Goal: Transaction & Acquisition: Purchase product/service

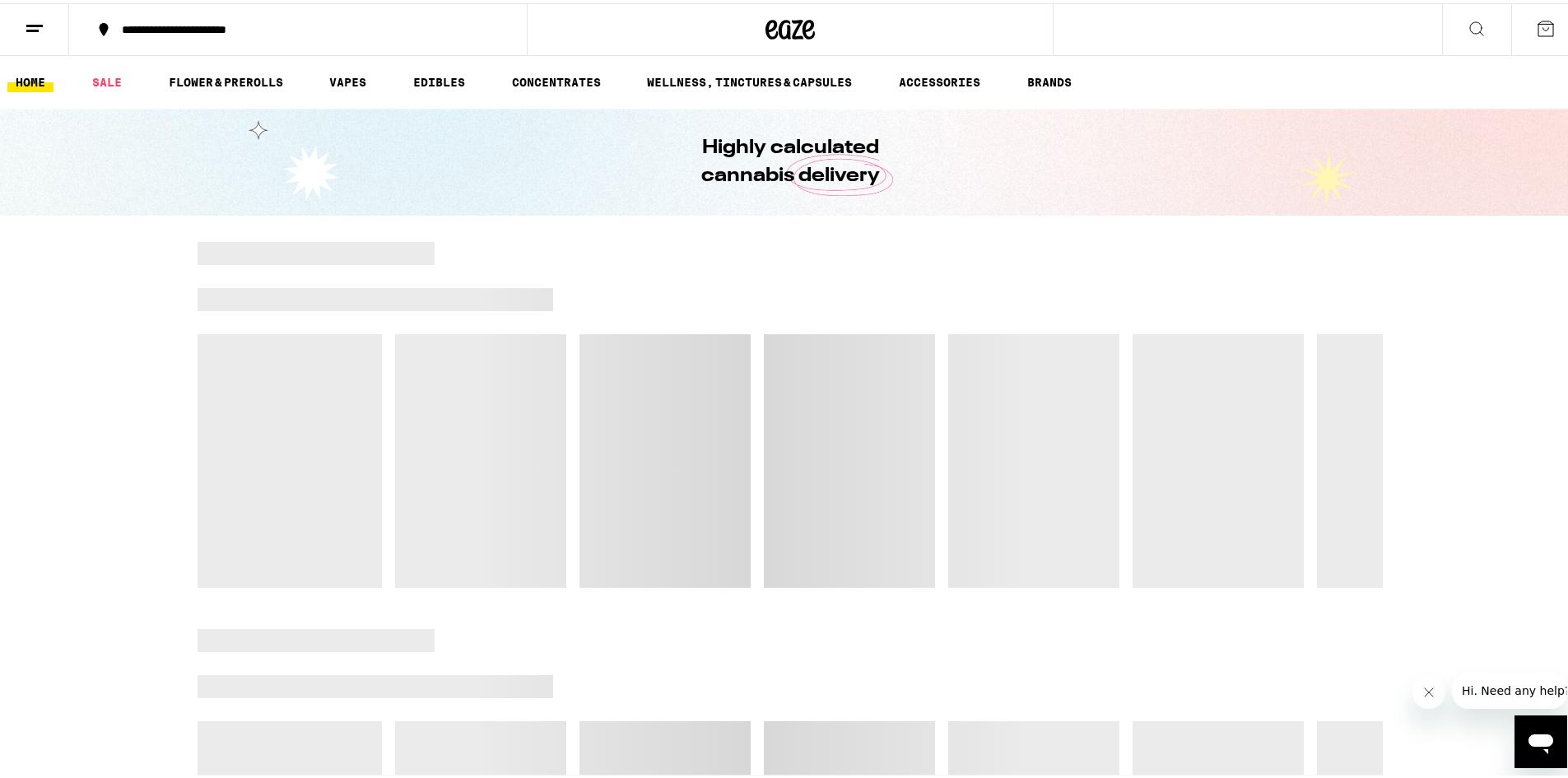
click at [28, 16] on icon at bounding box center [34, 25] width 20 height 20
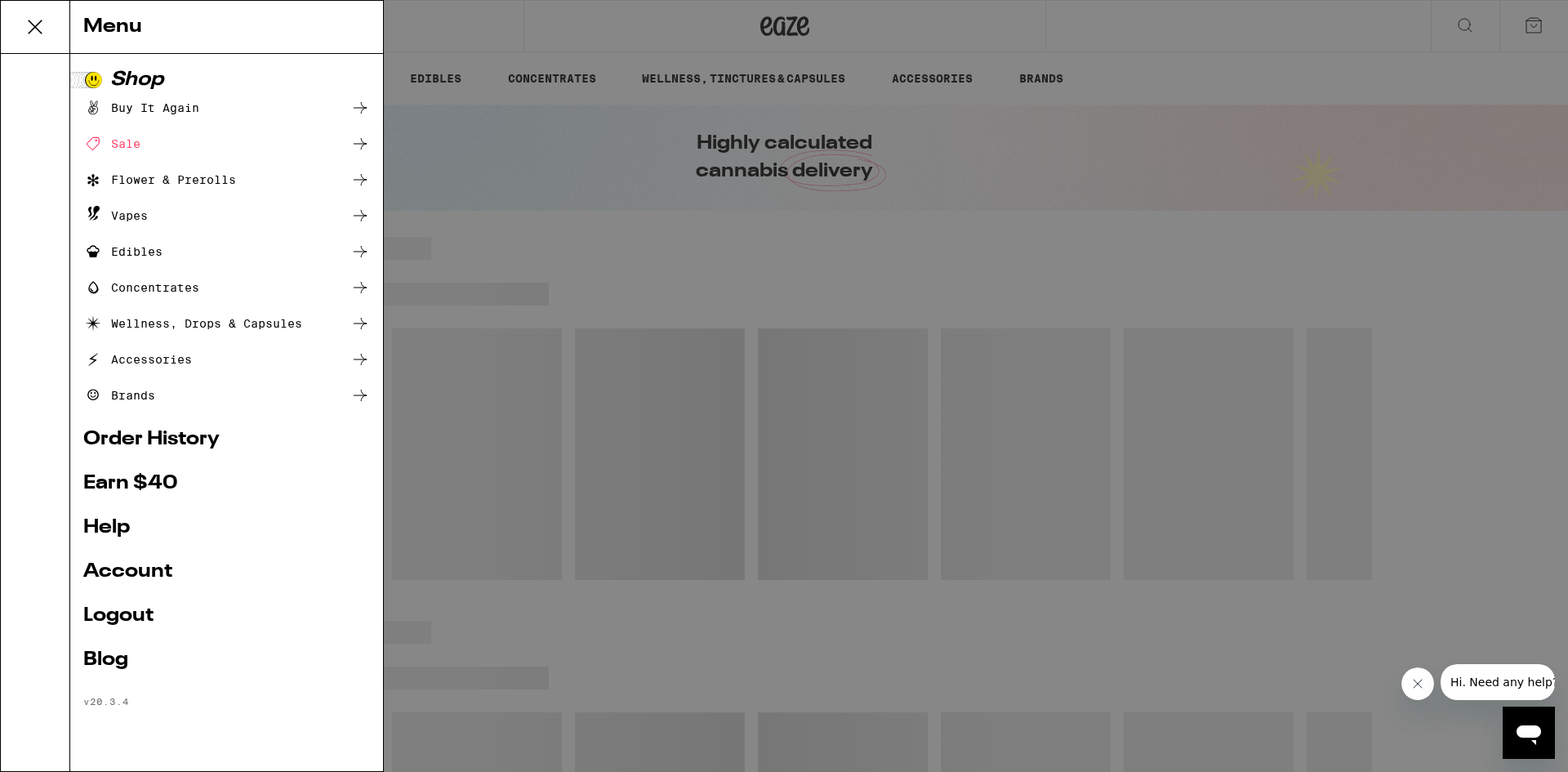
click at [537, 194] on div "Menu Shop Buy It Again Sale Flower & Prerolls Vapes Edibles Concentrates Wellne…" at bounding box center [784, 386] width 1568 height 772
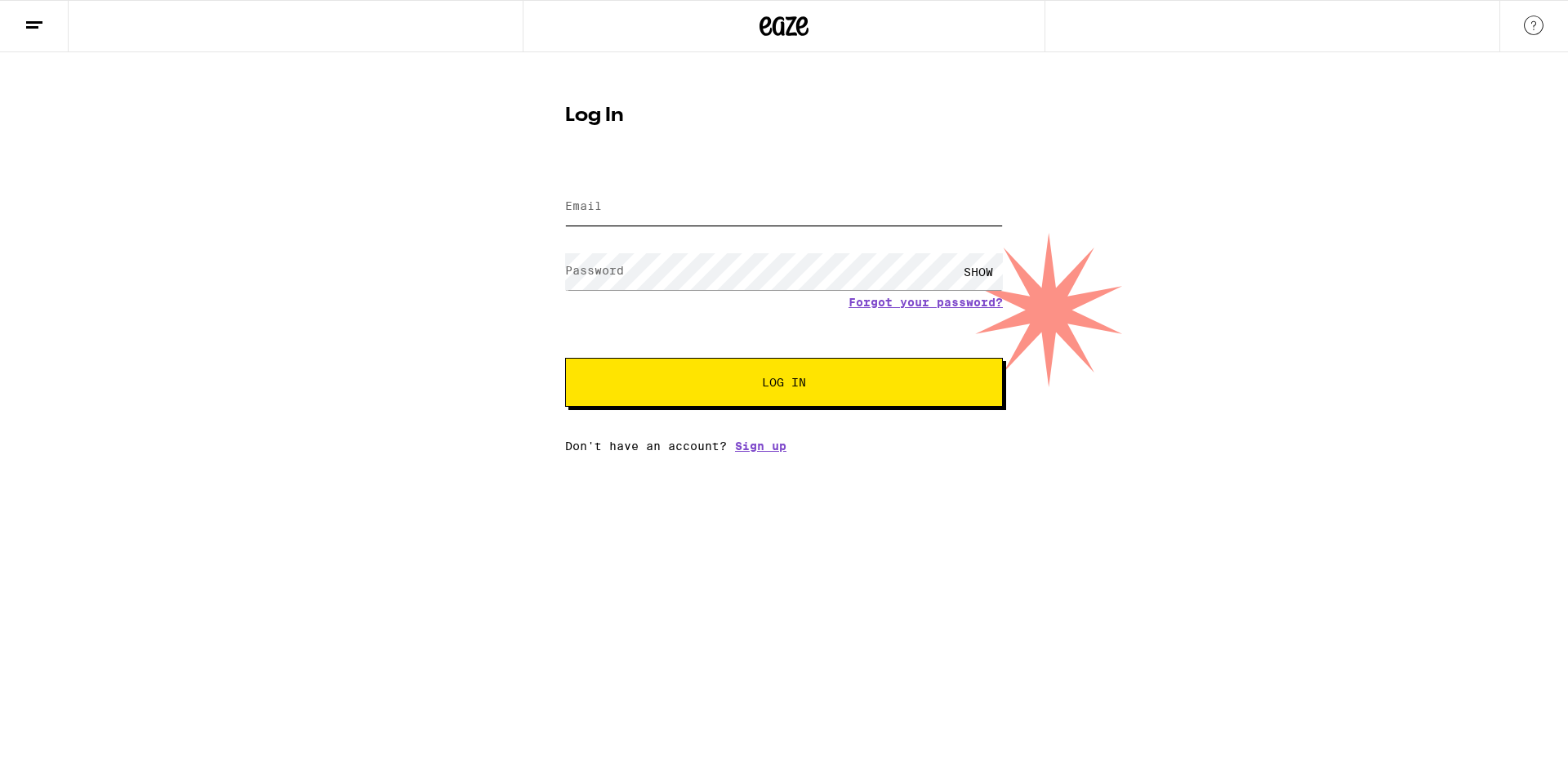
type input "amarieparis@gmail.com"
click at [756, 380] on span "Log In" at bounding box center [784, 382] width 306 height 12
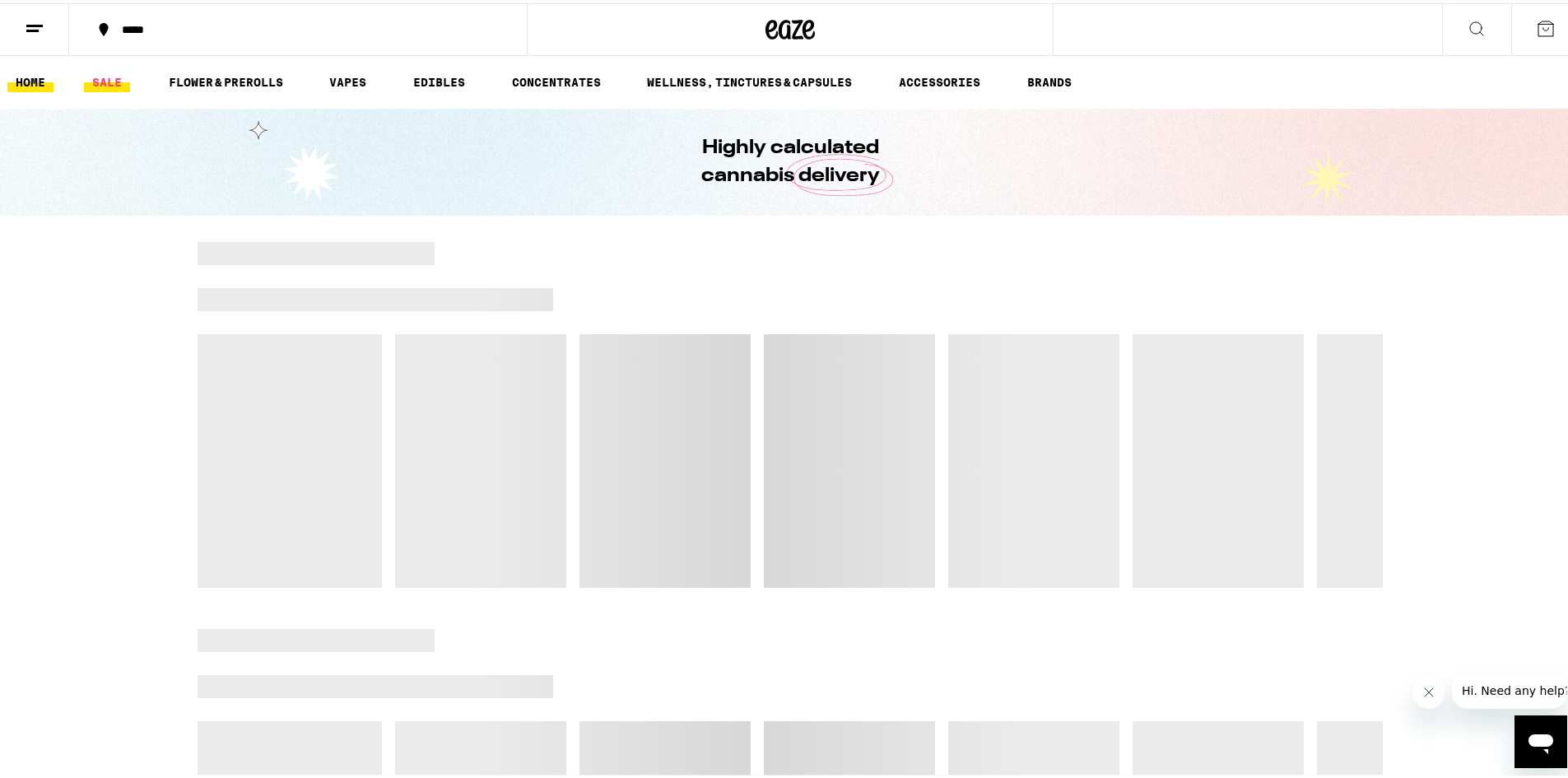
click at [106, 74] on link "SALE" at bounding box center [107, 79] width 46 height 20
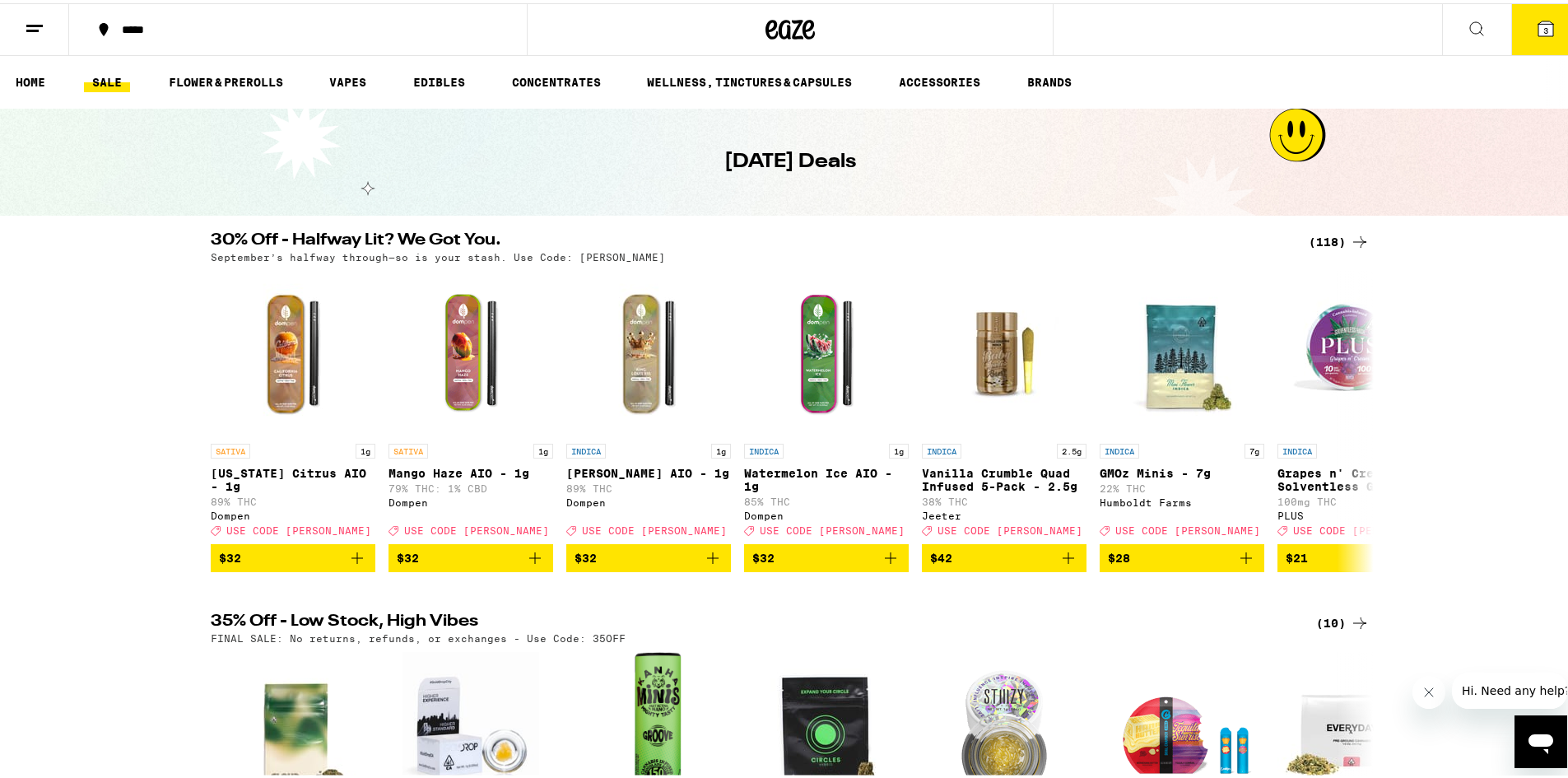
click at [30, 15] on icon at bounding box center [34, 25] width 20 height 20
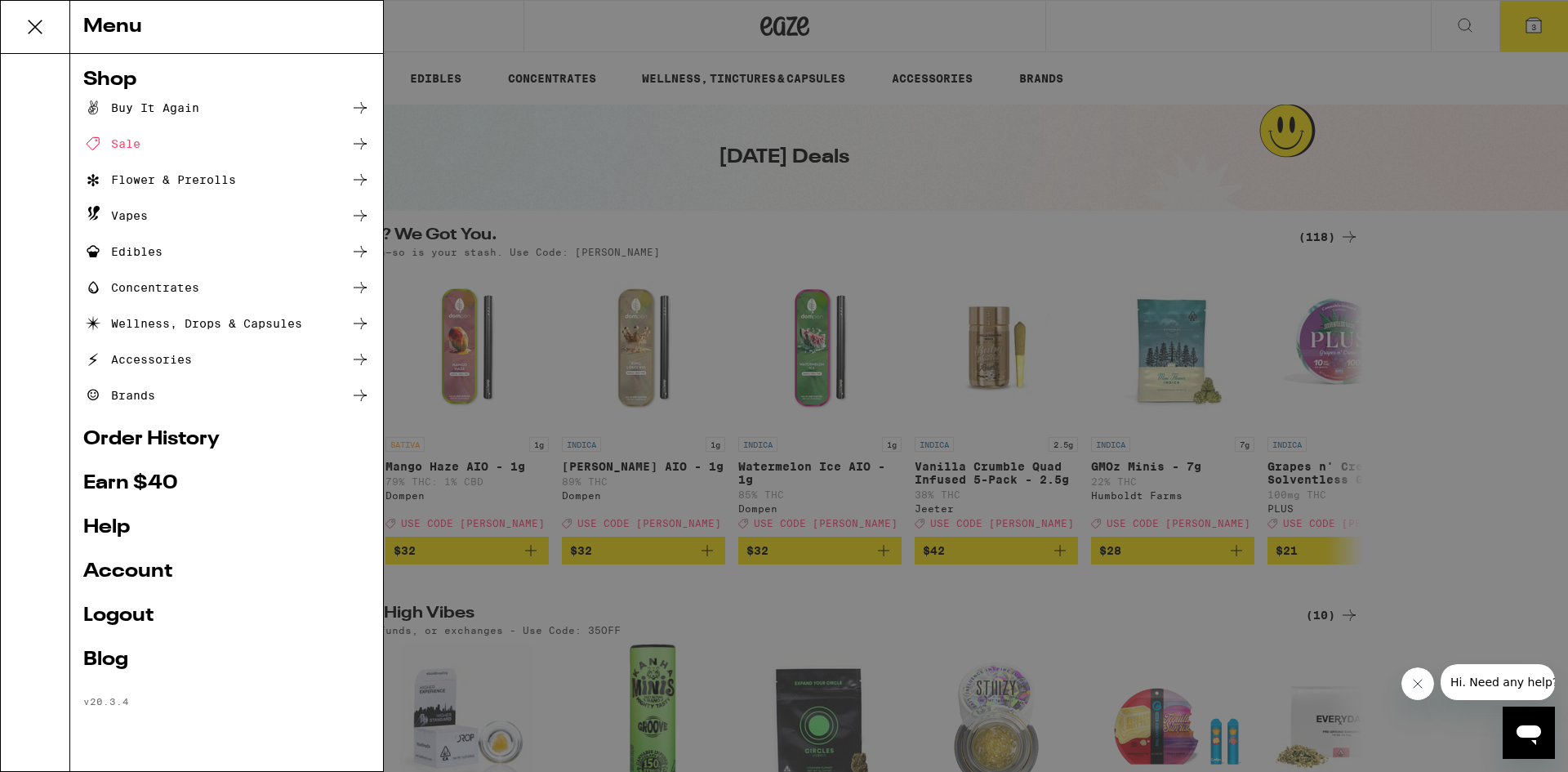
click at [358, 212] on icon at bounding box center [360, 216] width 20 height 20
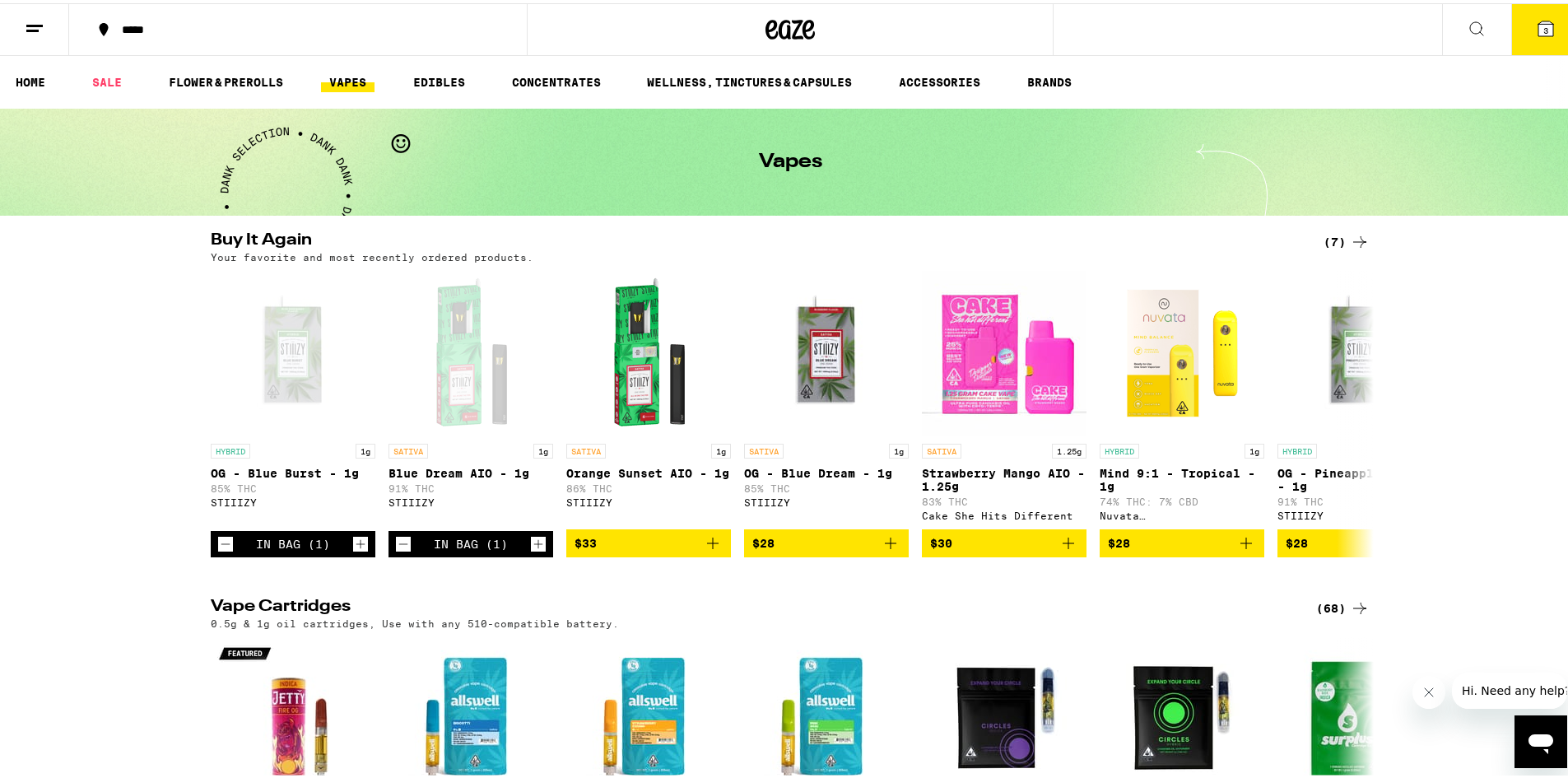
click at [1544, 23] on span "3" at bounding box center [1545, 27] width 5 height 10
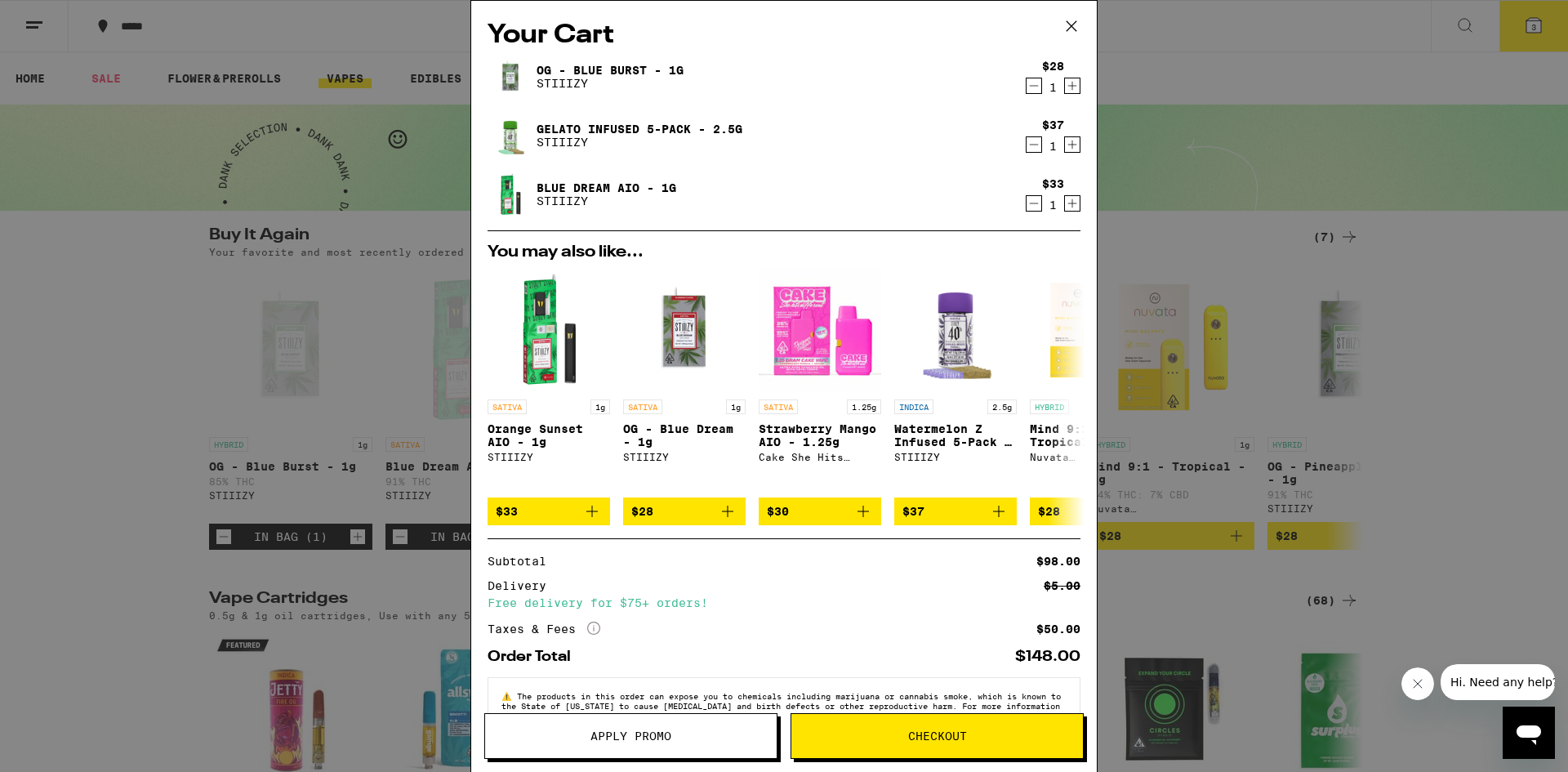
click at [1026, 144] on icon "Decrement" at bounding box center [1033, 145] width 14 height 20
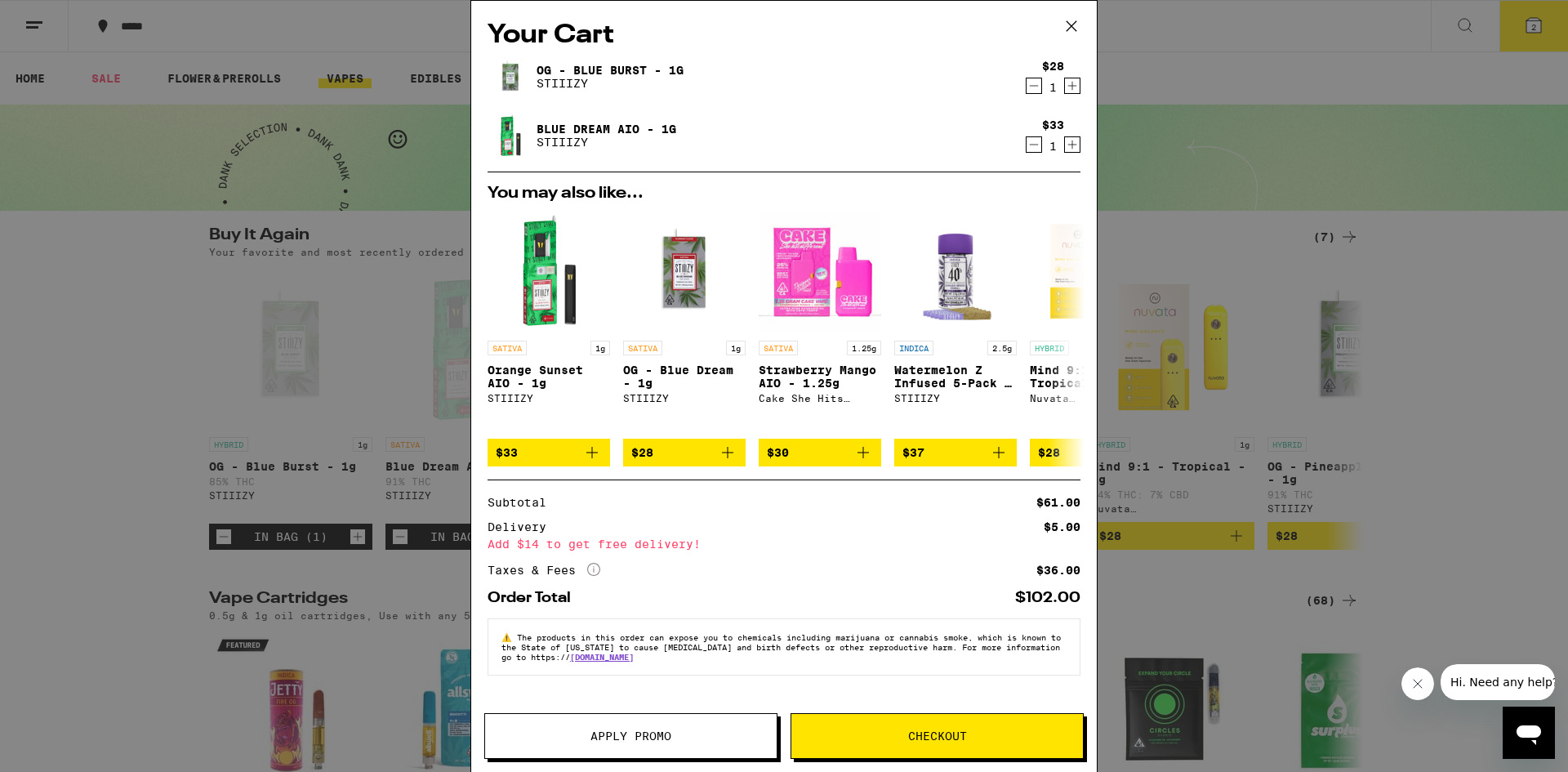
click at [1075, 23] on icon at bounding box center [1071, 25] width 24 height 24
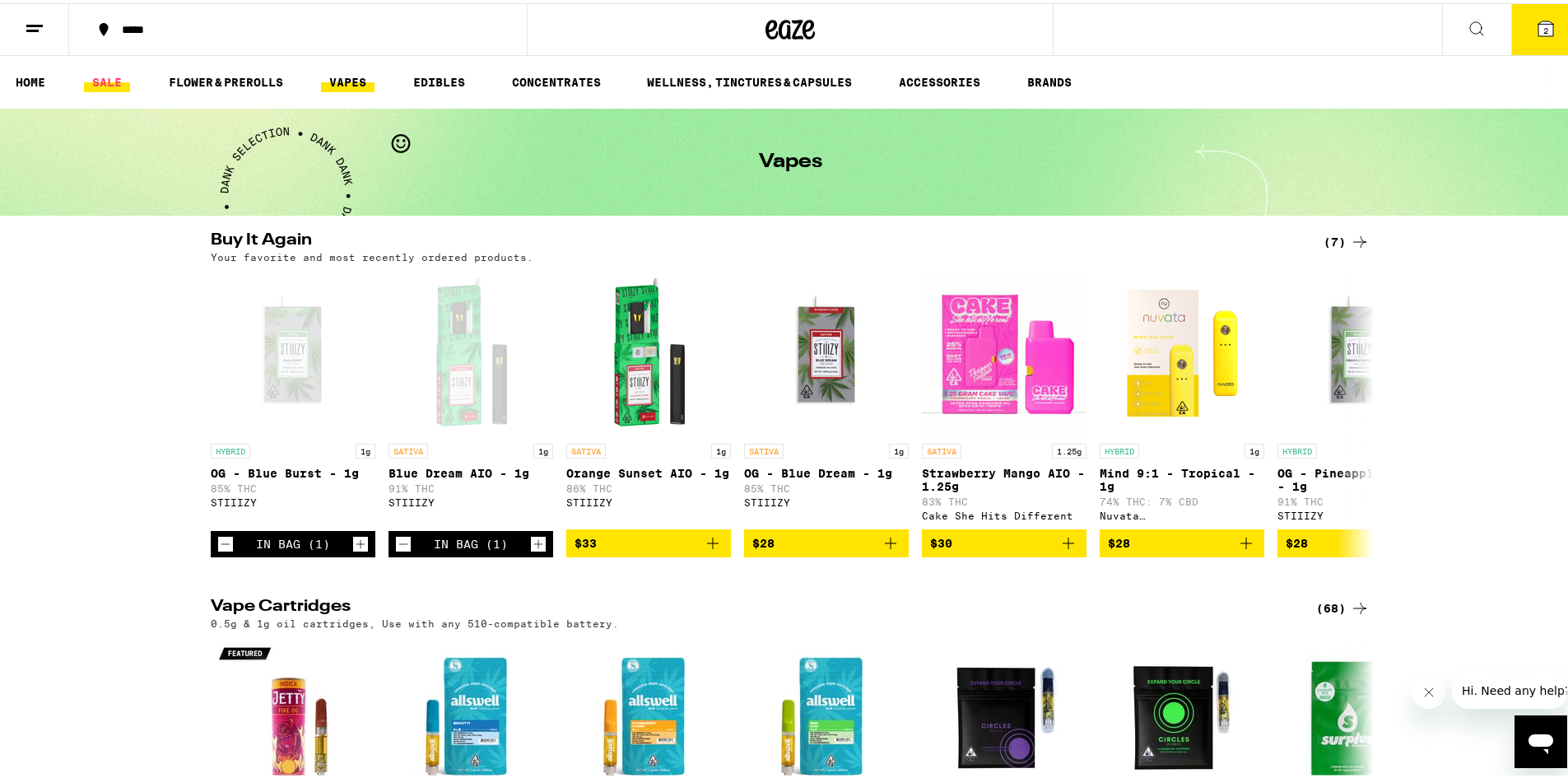
click at [104, 72] on link "SALE" at bounding box center [107, 79] width 46 height 20
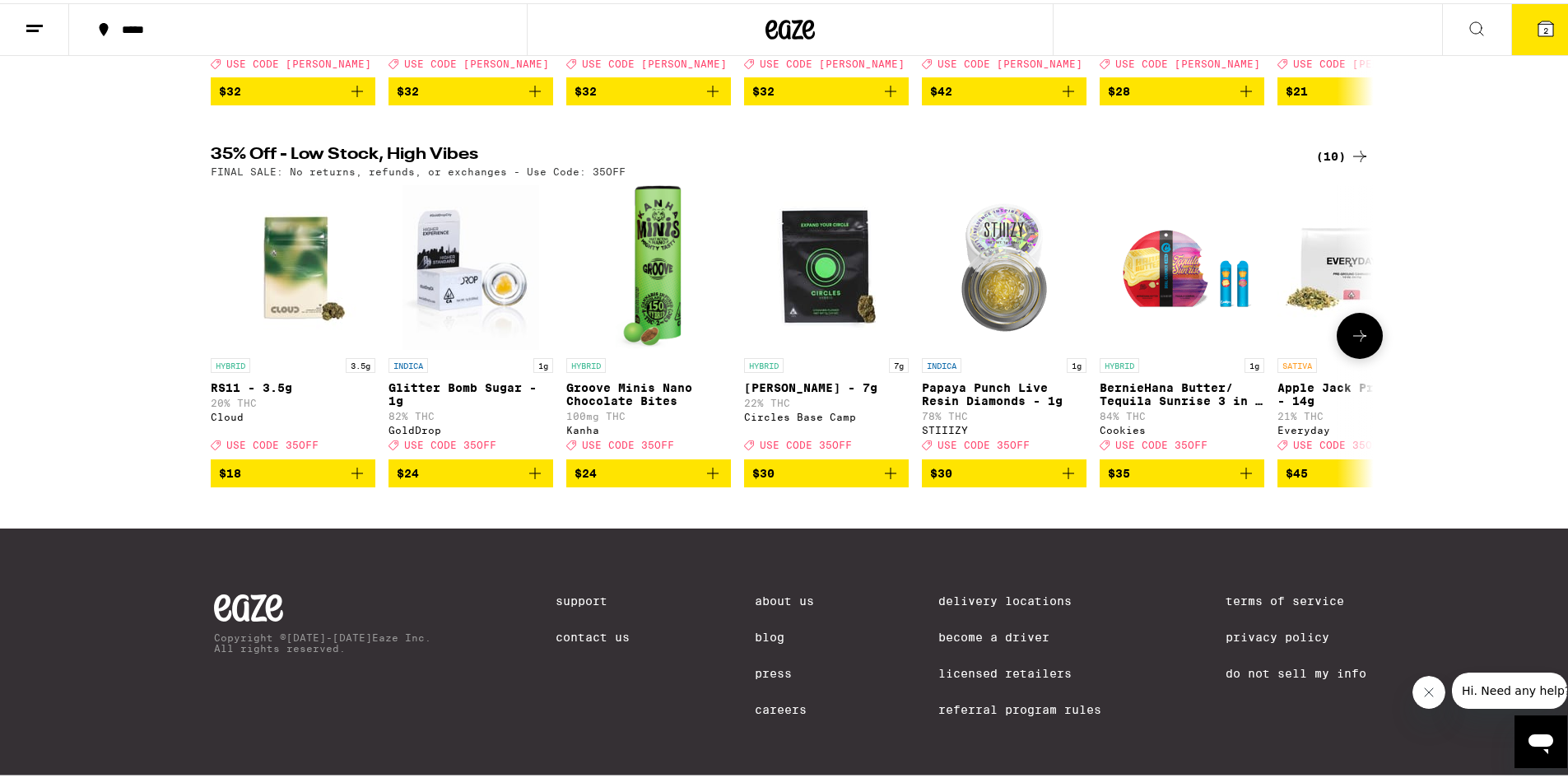
scroll to position [356, 0]
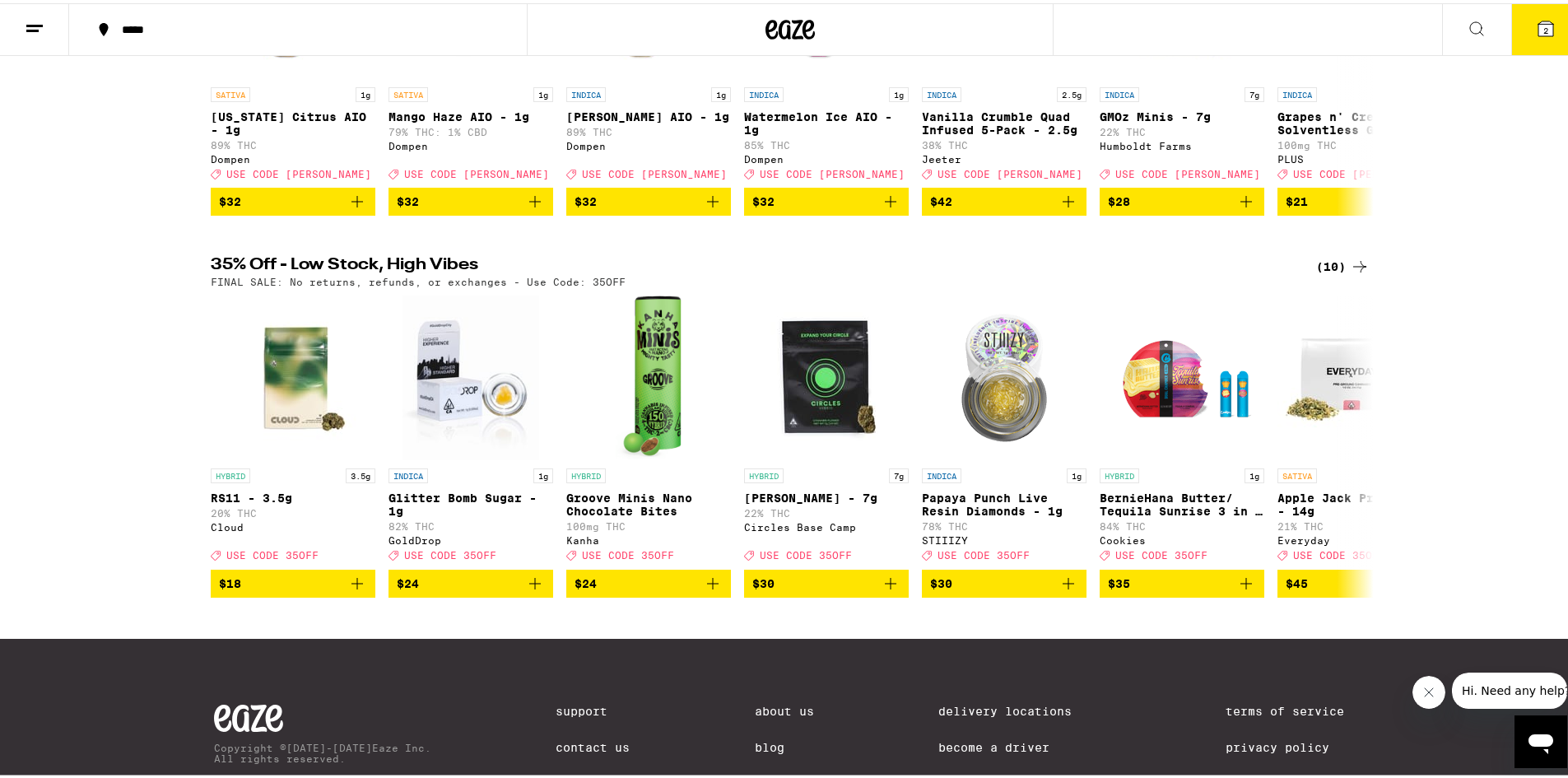
click at [1354, 274] on icon at bounding box center [1360, 264] width 20 height 20
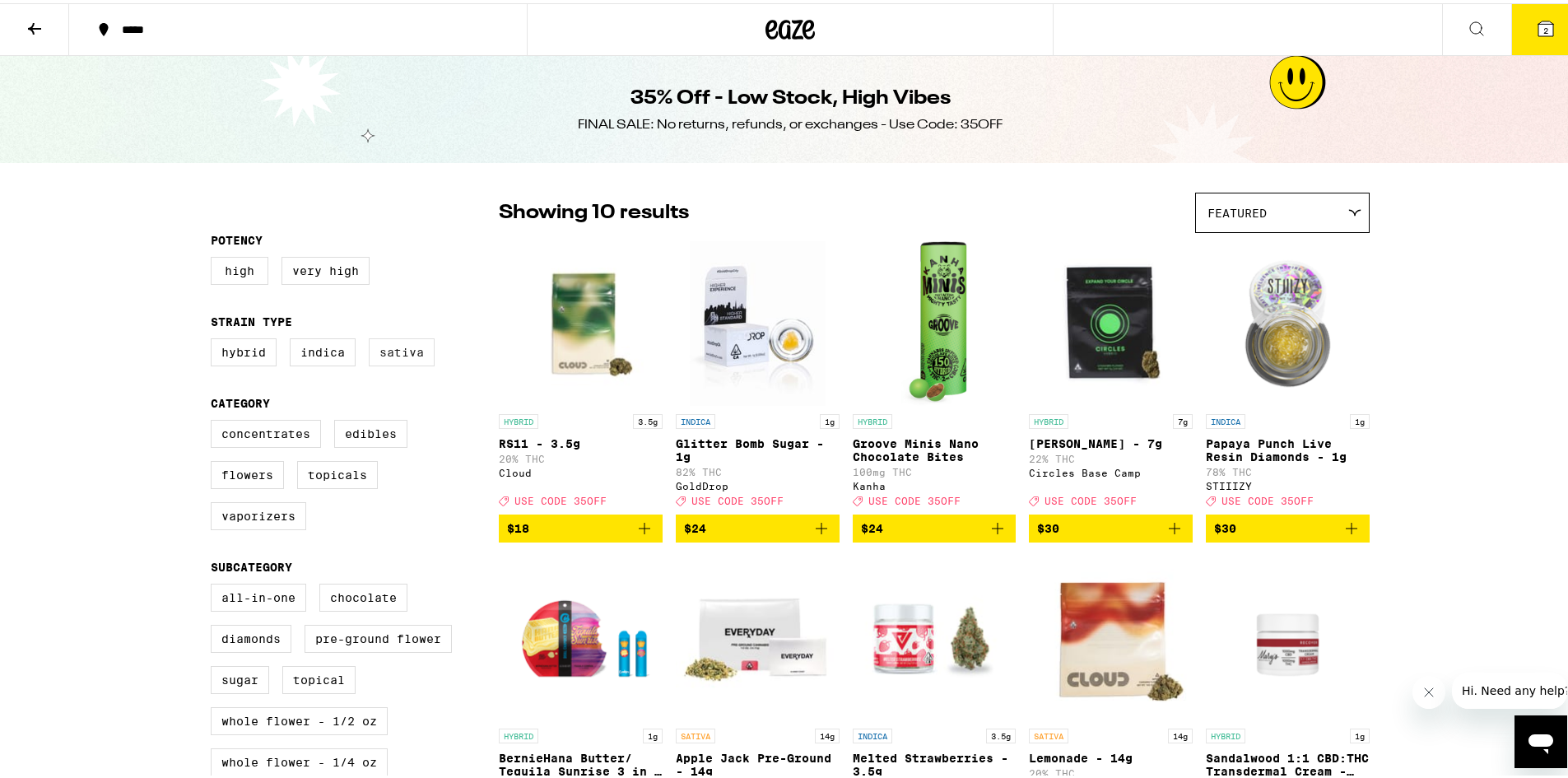
click at [392, 351] on label "Sativa" at bounding box center [401, 349] width 66 height 28
click at [215, 338] on input "Sativa" at bounding box center [214, 338] width 1 height 1
checkbox input "true"
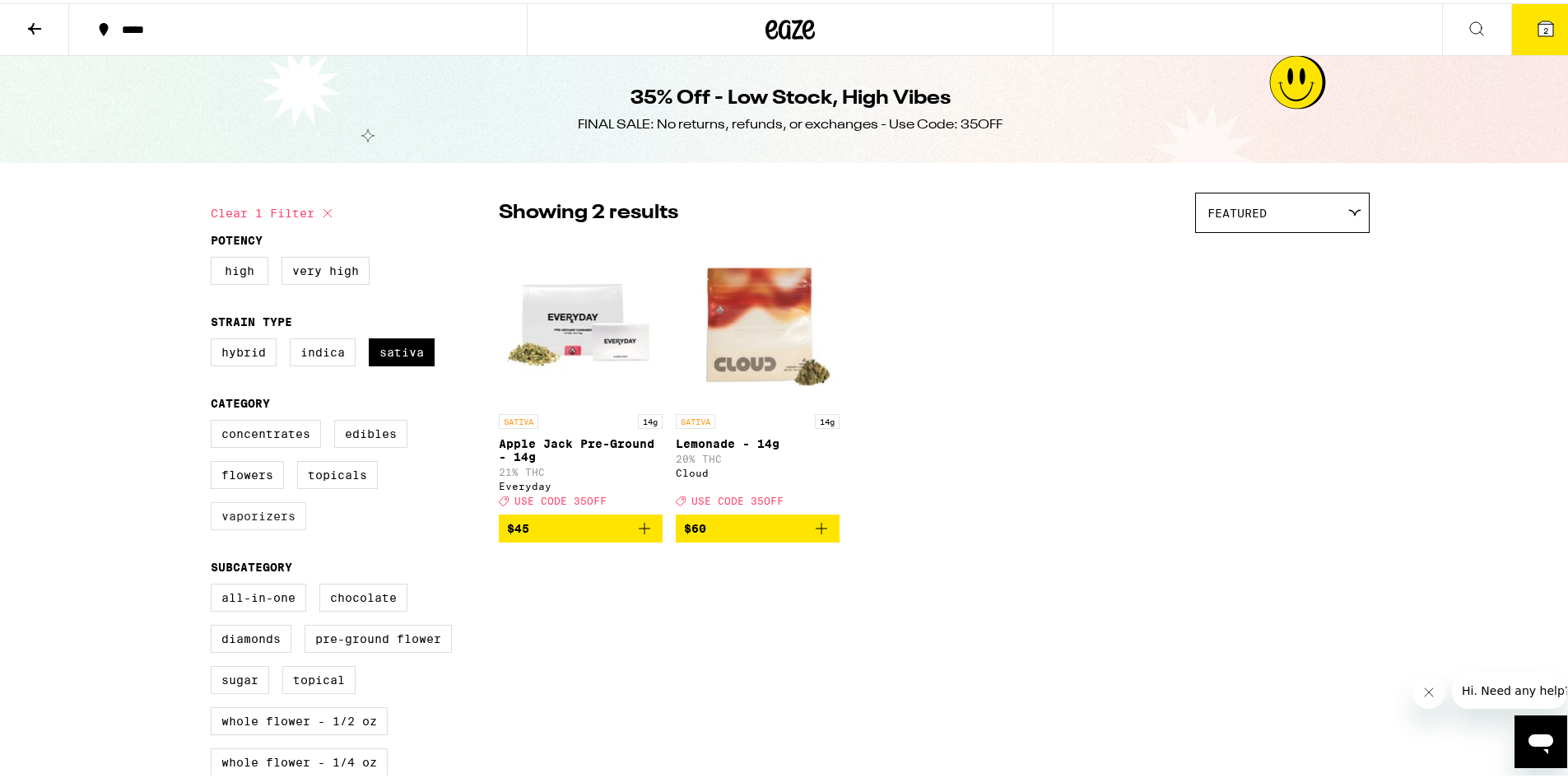
click at [255, 521] on label "Vaporizers" at bounding box center [258, 513] width 95 height 28
click at [215, 419] on input "Vaporizers" at bounding box center [214, 419] width 1 height 1
checkbox input "true"
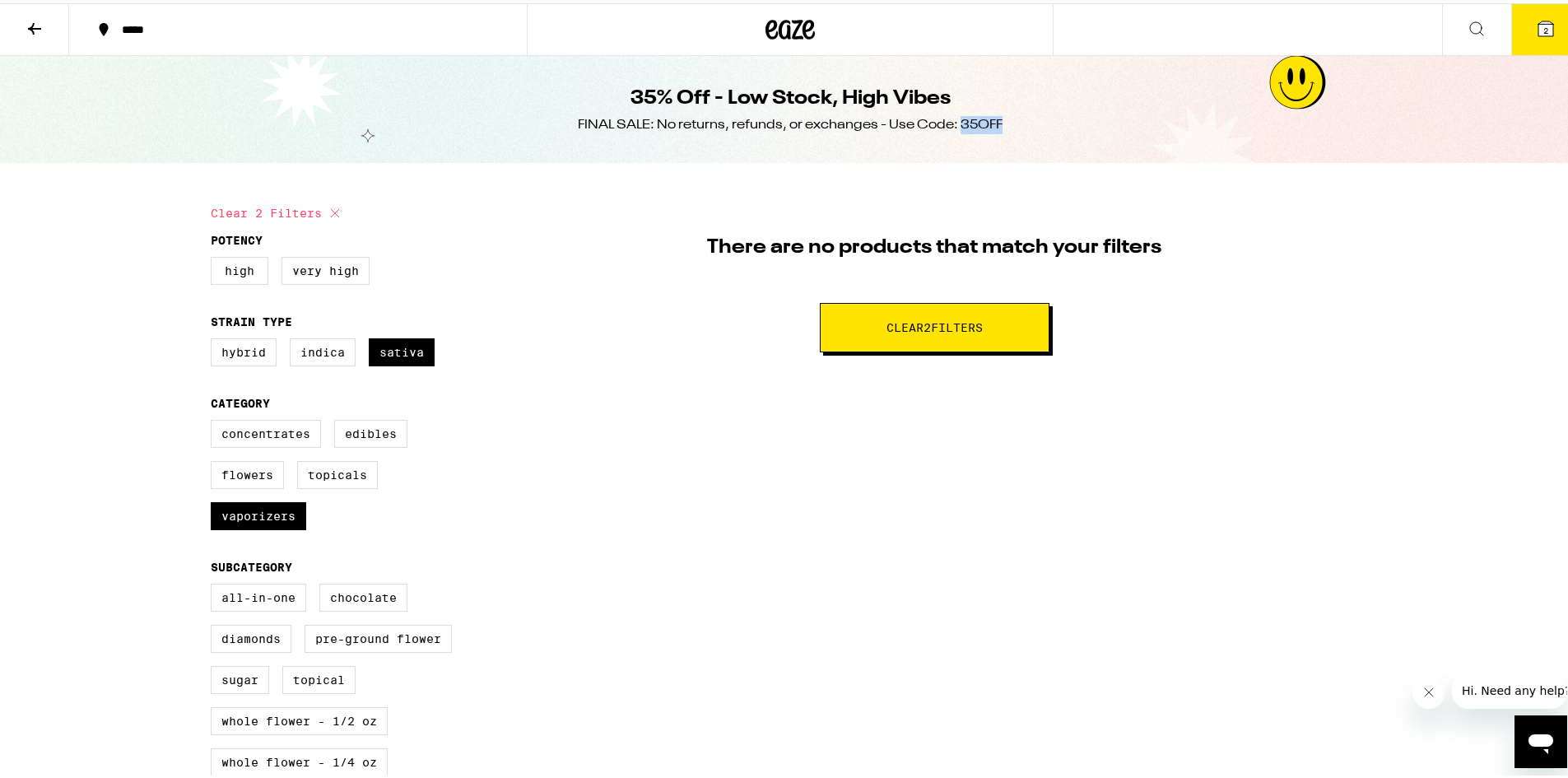
drag, startPoint x: 996, startPoint y: 119, endPoint x: 954, endPoint y: 122, distance: 42.1
click at [954, 122] on div "FINAL SALE: No returns, refunds, or exchanges - Use Code: 35OFF" at bounding box center [790, 121] width 425 height 18
copy div "35OFF"
click at [1544, 24] on span "2" at bounding box center [1545, 27] width 5 height 10
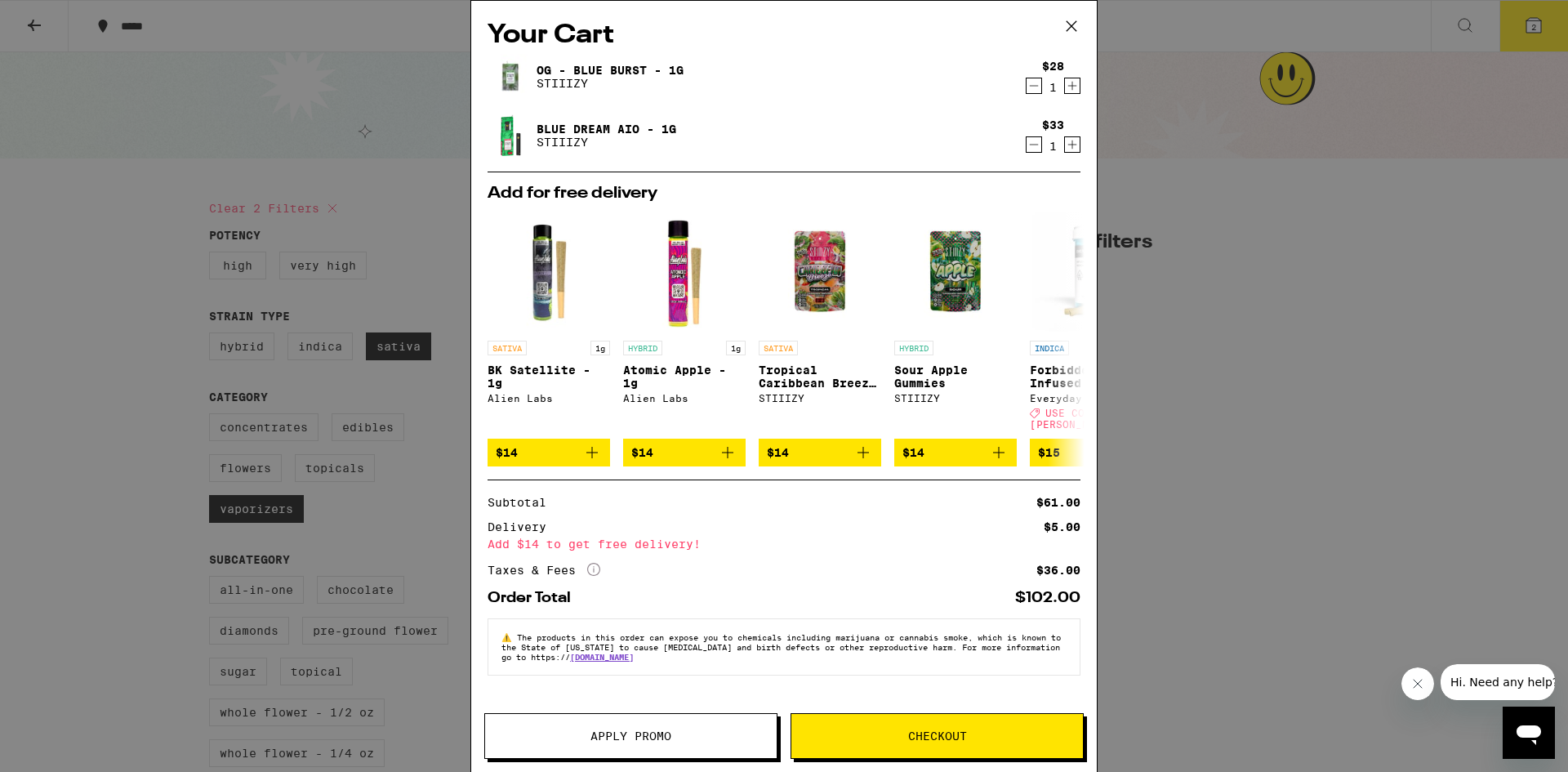
click at [655, 741] on span "Apply Promo" at bounding box center [631, 735] width 81 height 12
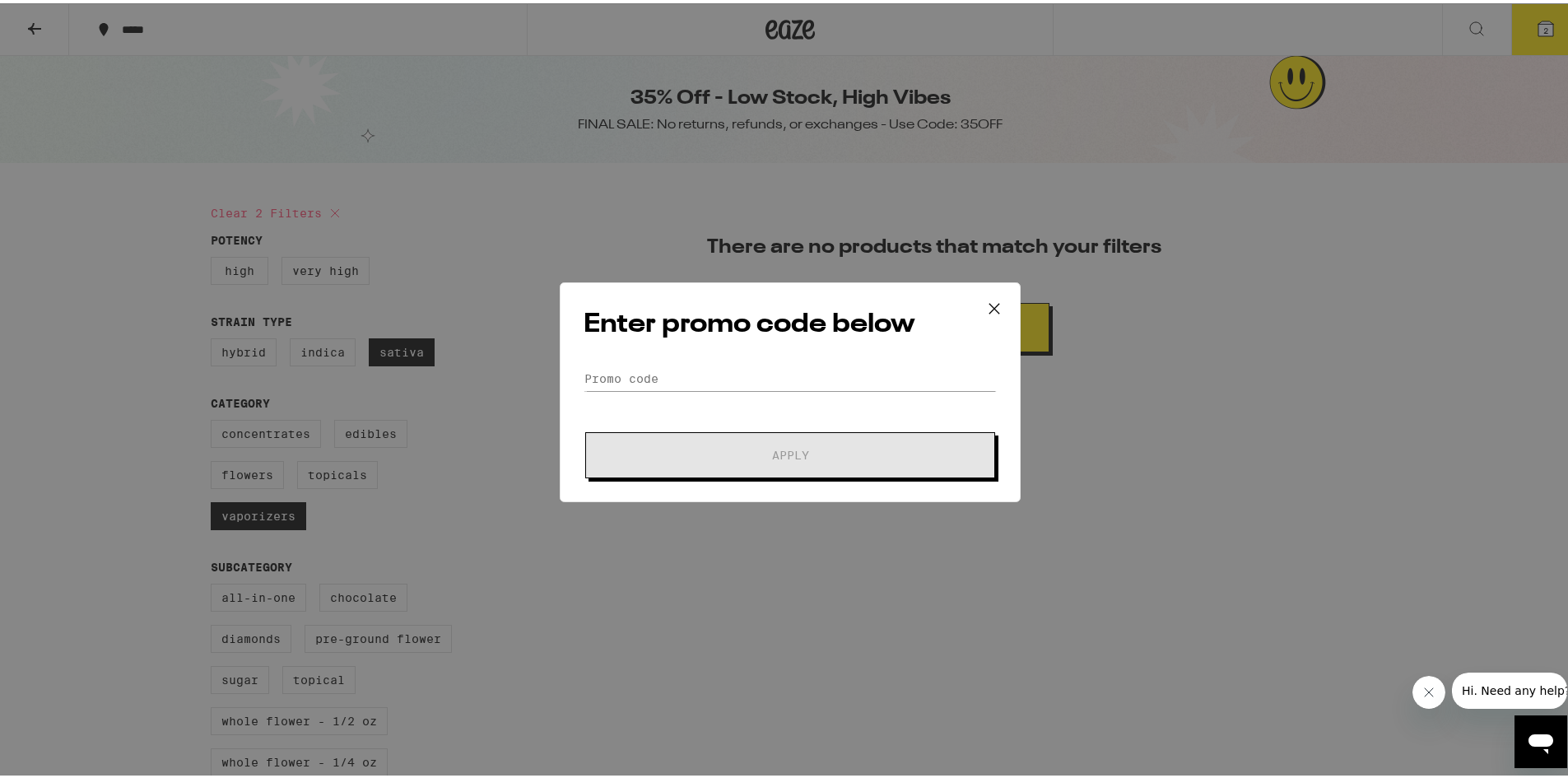
click at [620, 361] on div "Enter promo code below Promo Code Apply" at bounding box center [790, 389] width 461 height 220
click at [610, 371] on input "Promo Code" at bounding box center [790, 375] width 413 height 24
paste input "35OFF"
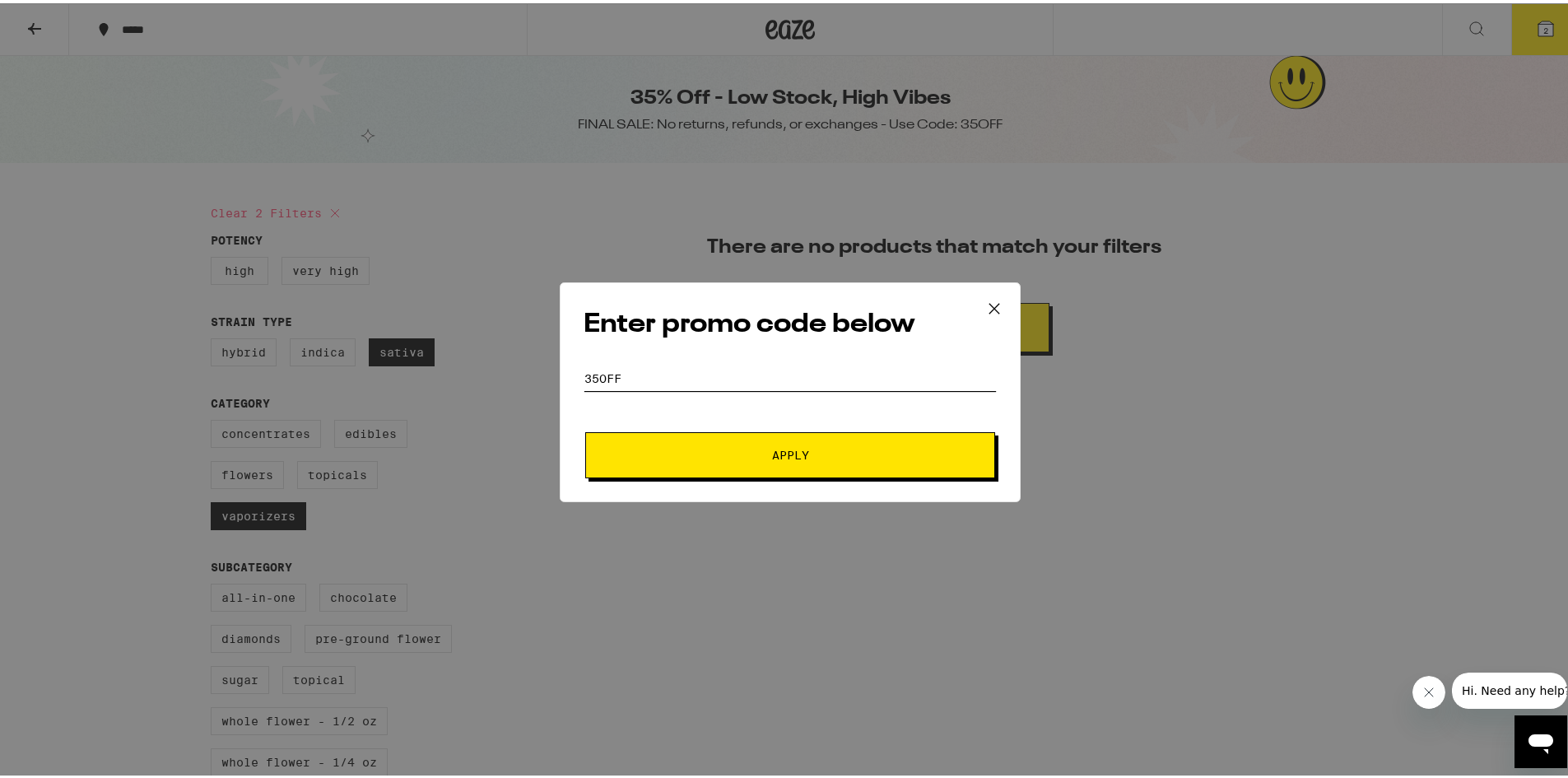
type input "35OFF"
click at [777, 443] on button "Apply" at bounding box center [790, 451] width 410 height 46
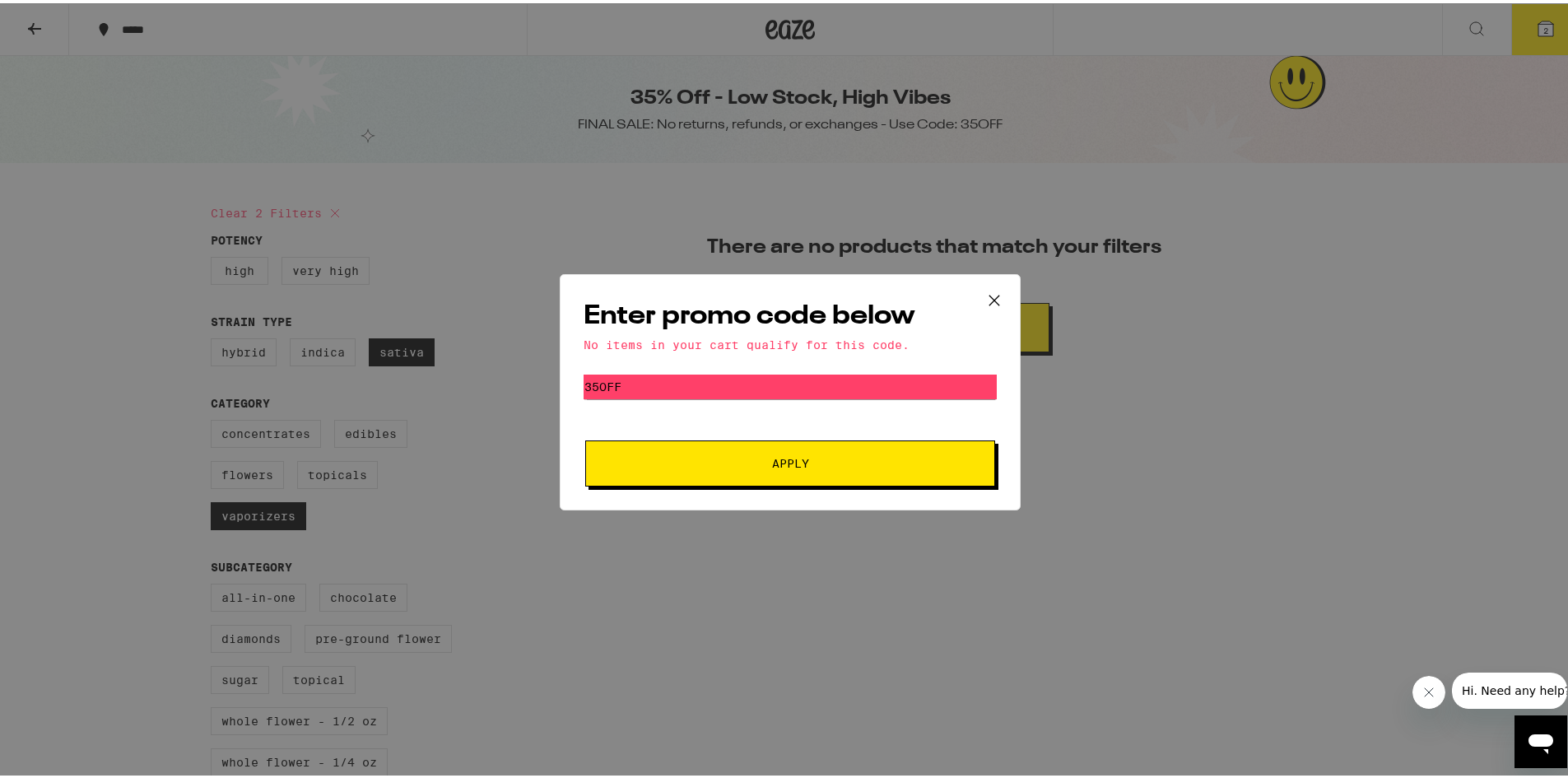
click at [994, 293] on icon at bounding box center [994, 296] width 24 height 24
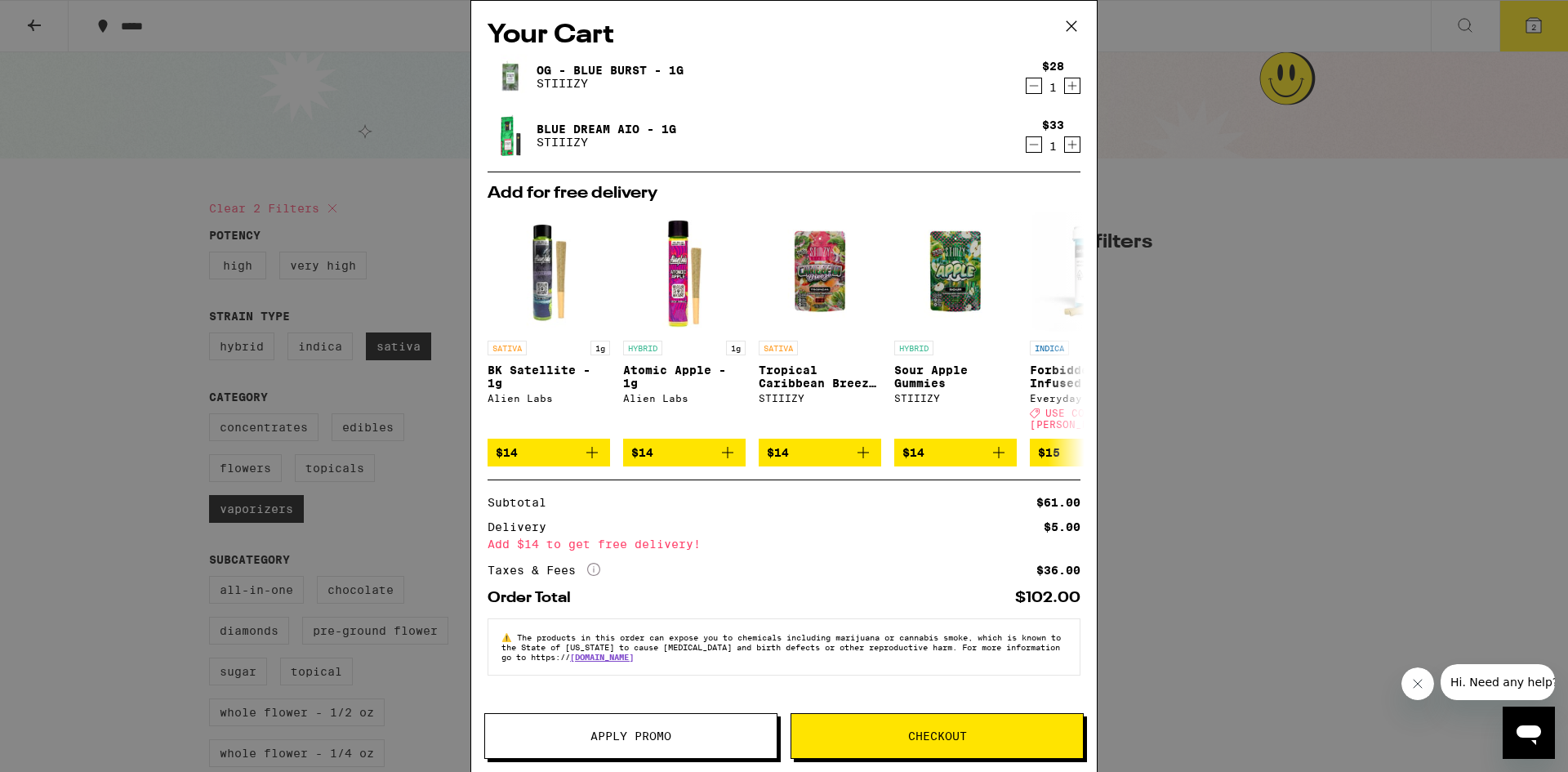
click at [574, 129] on link "Blue Dream AIO - 1g" at bounding box center [606, 129] width 139 height 13
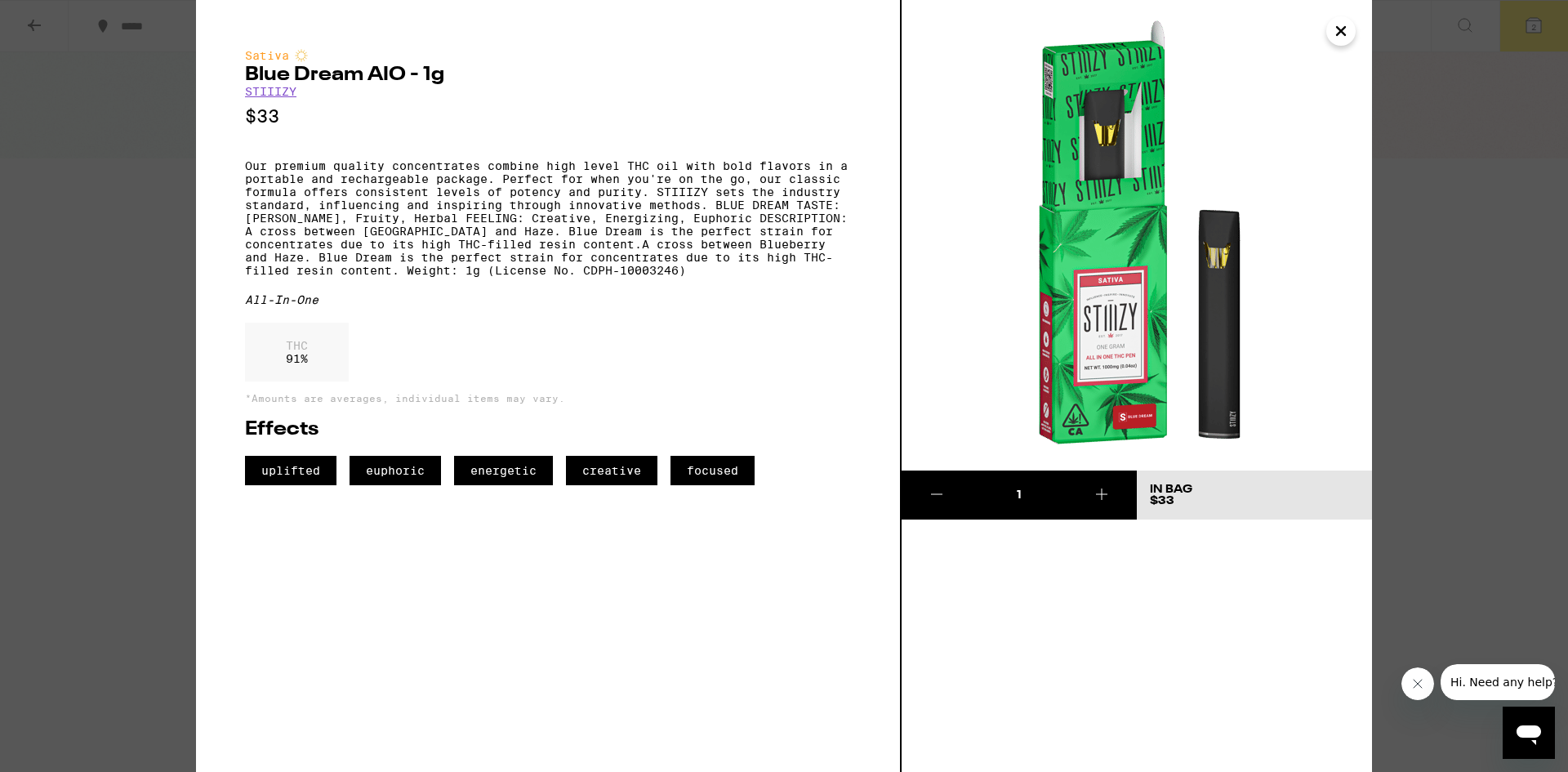
click at [1103, 488] on icon at bounding box center [1102, 494] width 20 height 20
click at [1227, 497] on span "Update Bag $66" at bounding box center [1254, 494] width 209 height 22
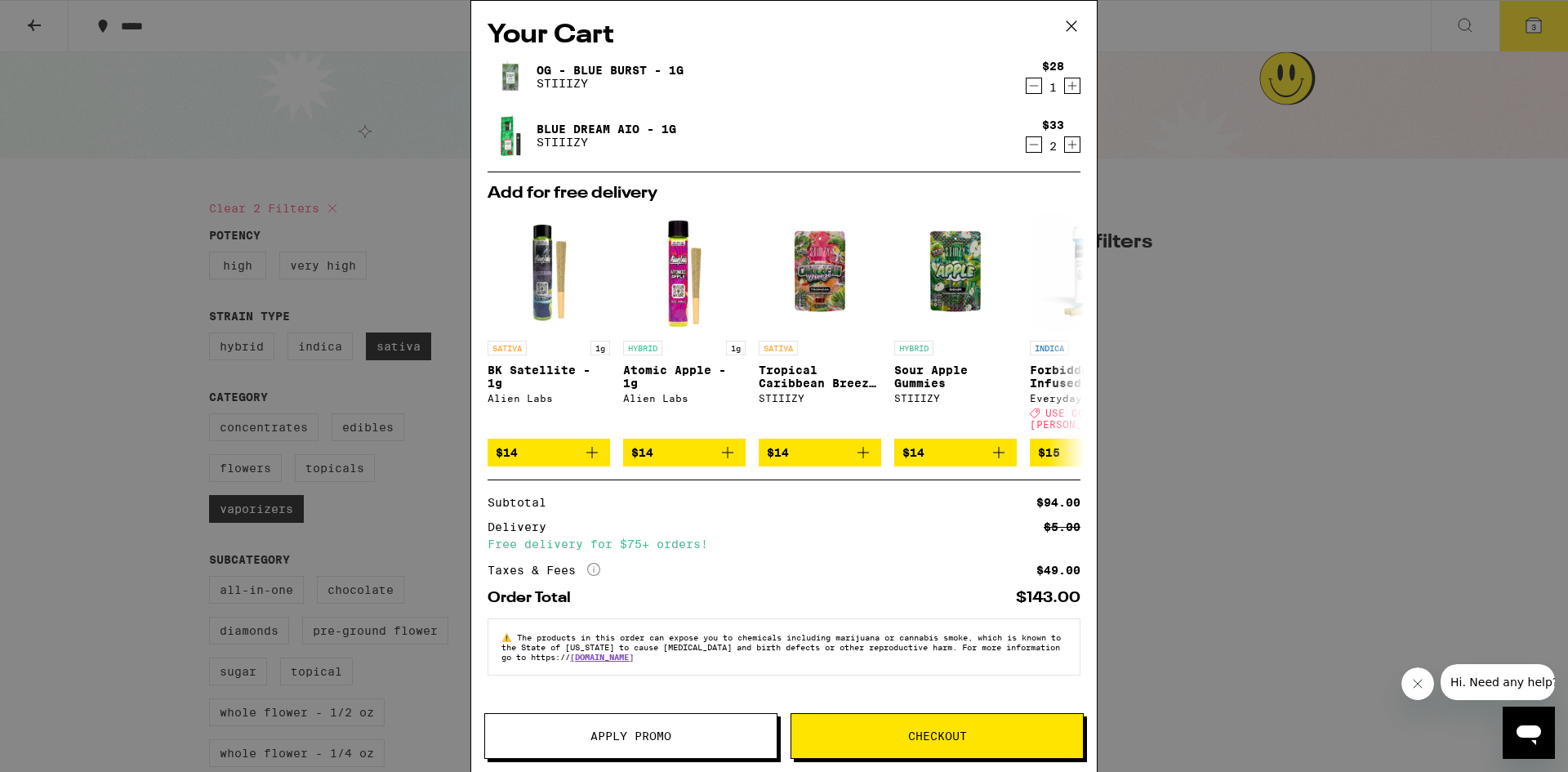
click at [1375, 369] on div "Your Cart OG - Blue Burst - 1g STIIIZY $28 1 Blue Dream AIO - 1g STIIIZY $33 2 …" at bounding box center [784, 386] width 1568 height 772
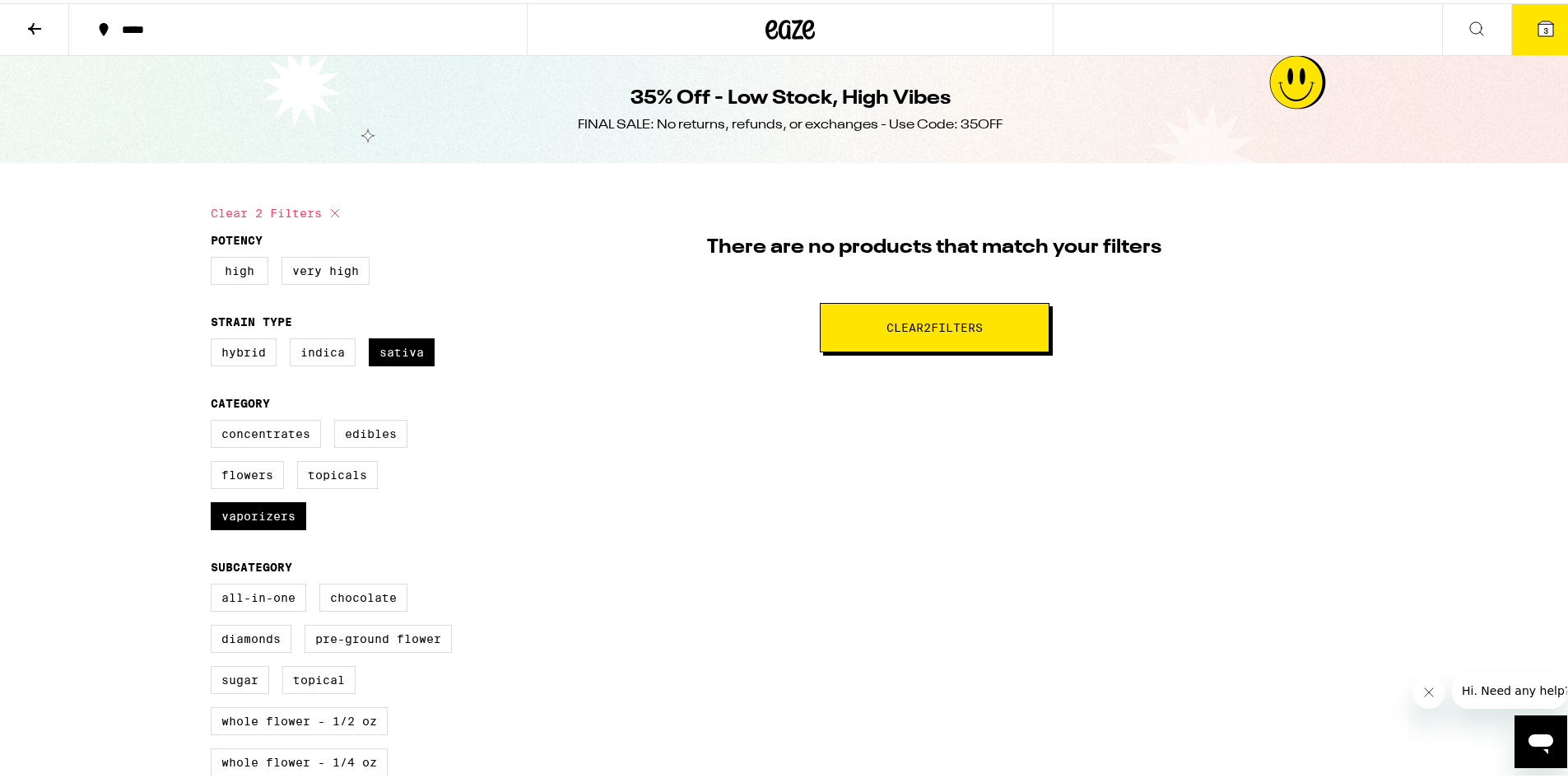
click at [939, 326] on span "Clear 2 filter s" at bounding box center [935, 324] width 96 height 12
checkbox input "false"
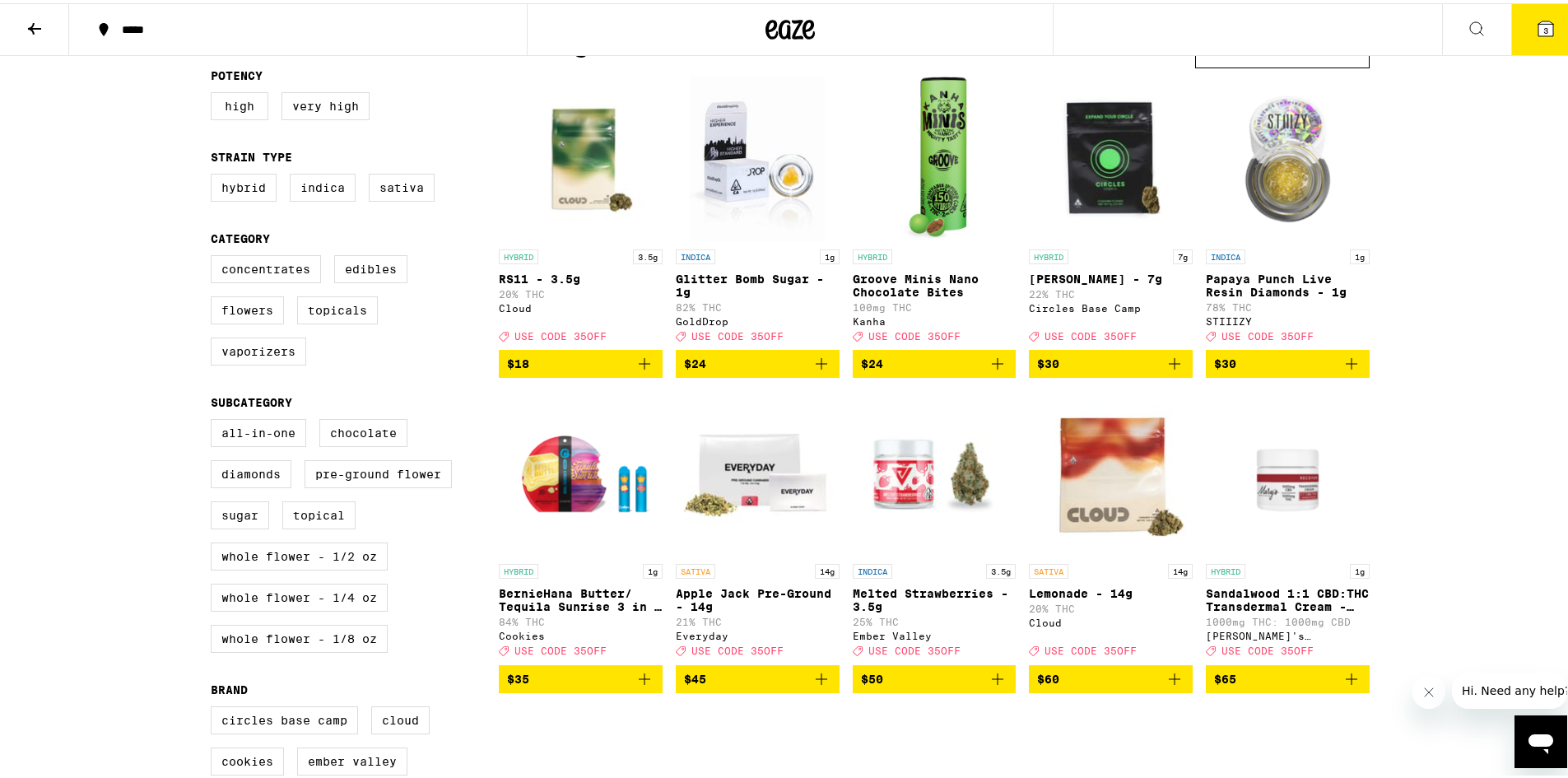
scroll to position [138, 0]
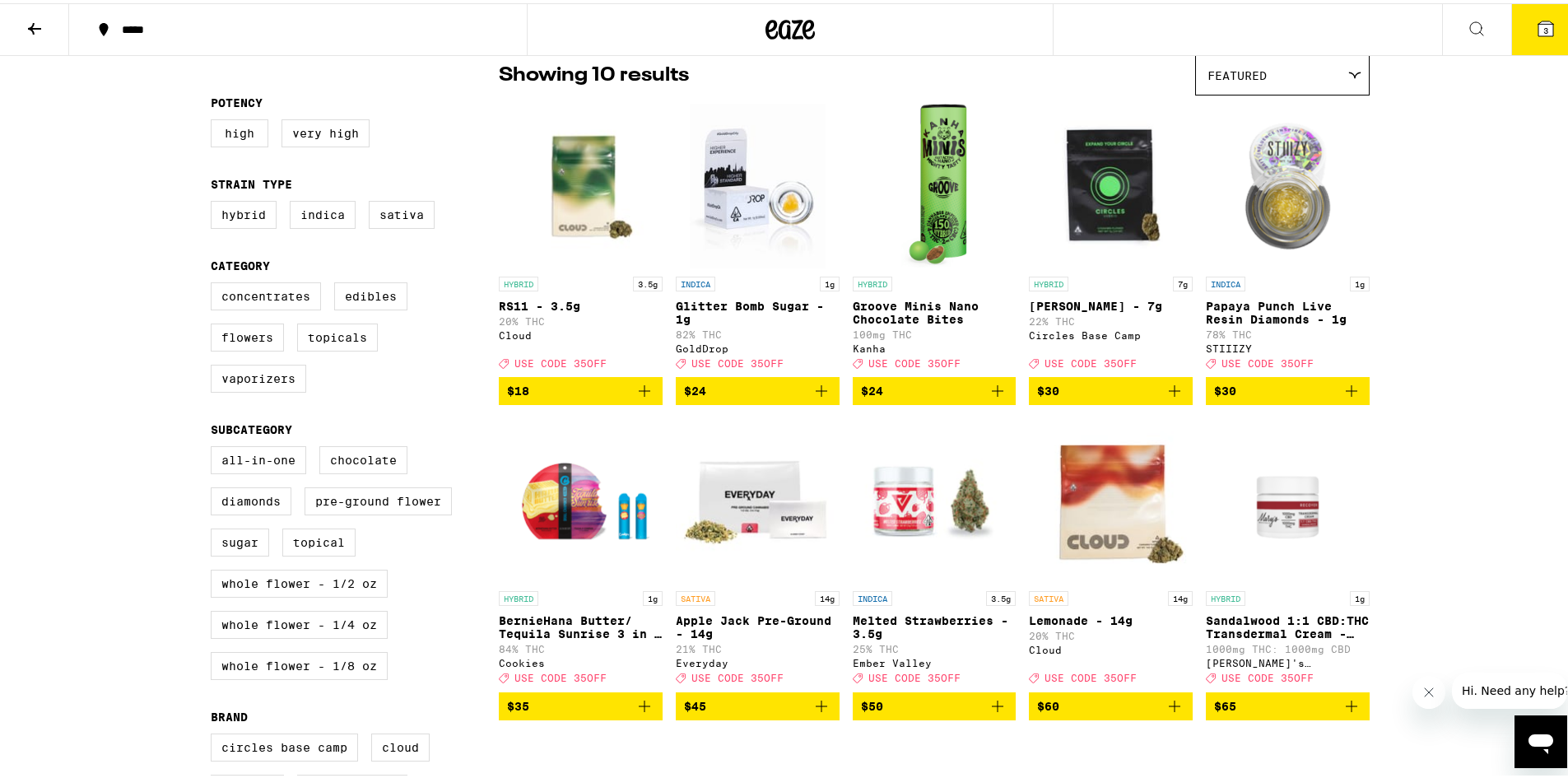
click at [992, 393] on icon "Add to bag" at bounding box center [997, 388] width 12 height 12
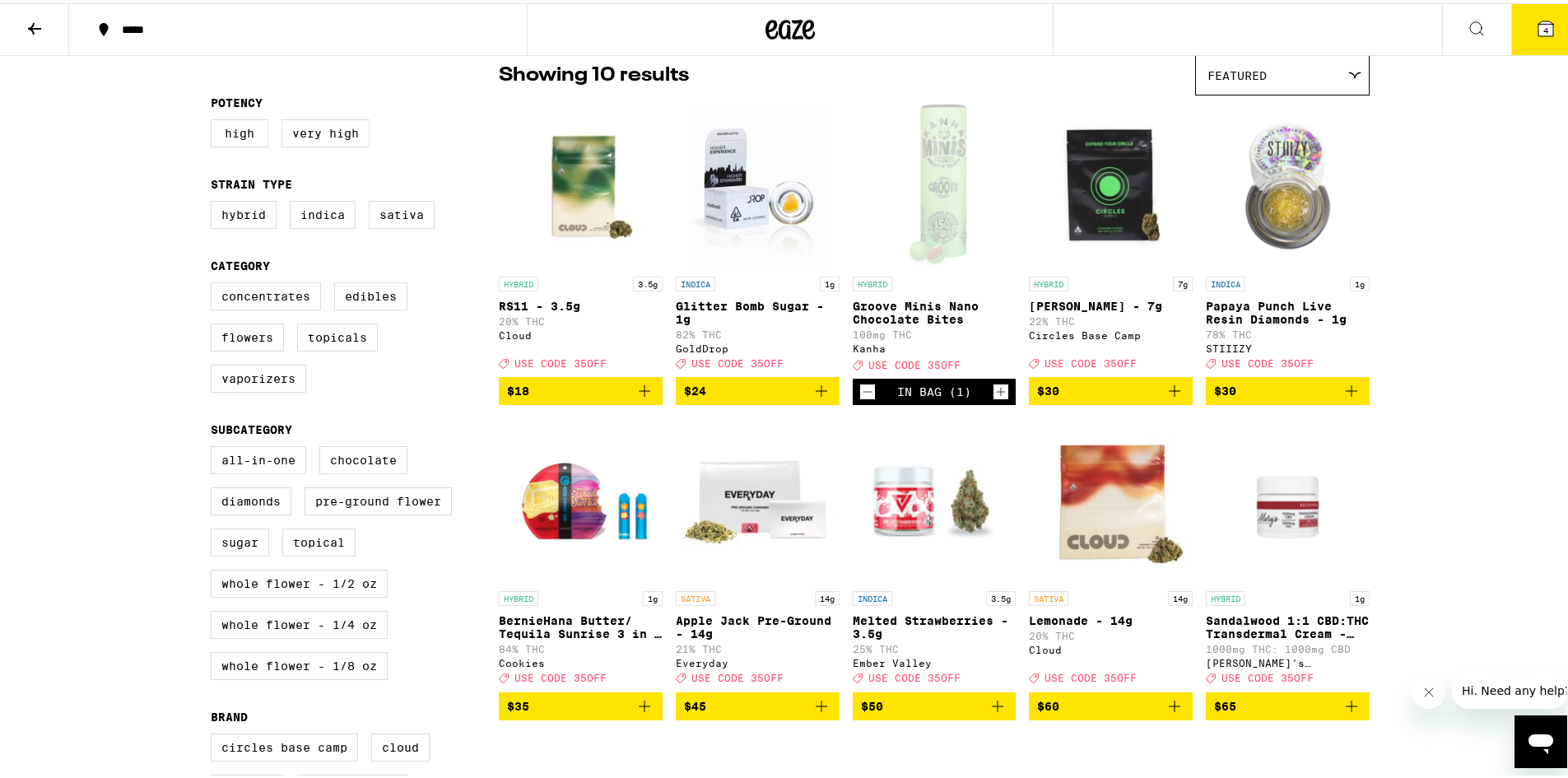
click at [1531, 23] on button "4" at bounding box center [1545, 26] width 69 height 51
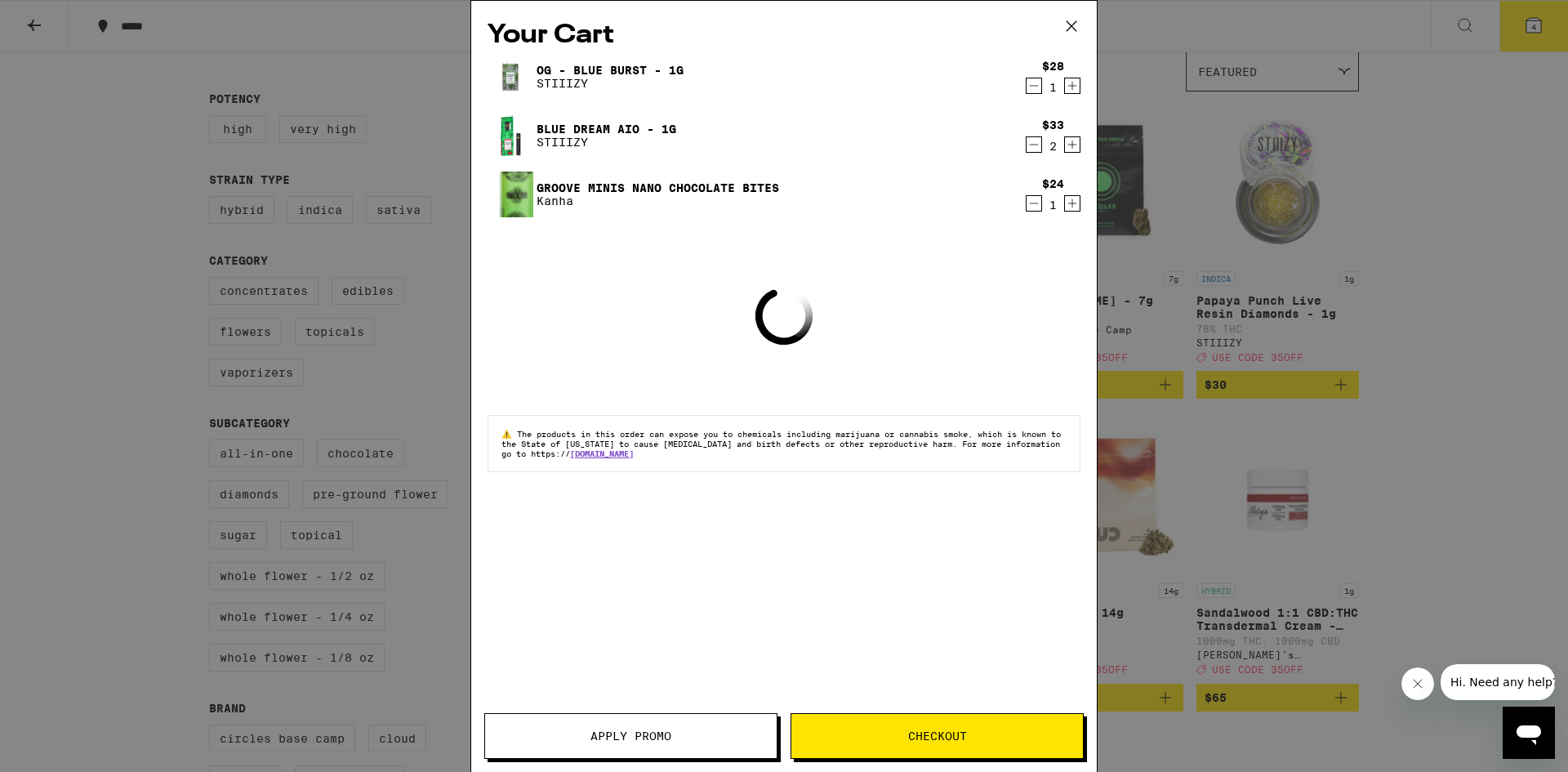
click at [631, 733] on span "Apply Promo" at bounding box center [631, 735] width 81 height 12
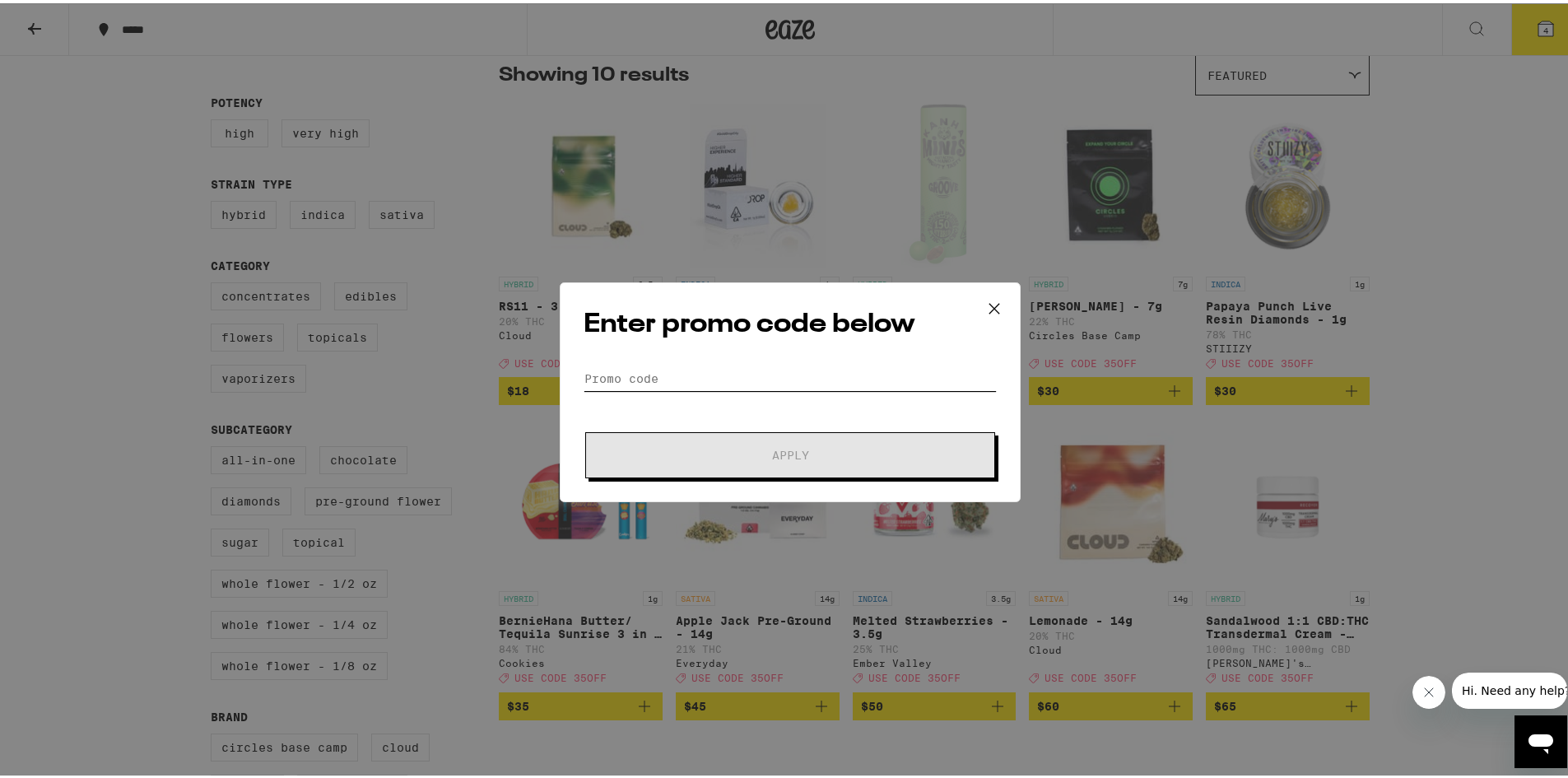
click at [596, 373] on input "Promo Code" at bounding box center [790, 375] width 413 height 24
paste input "35OFF"
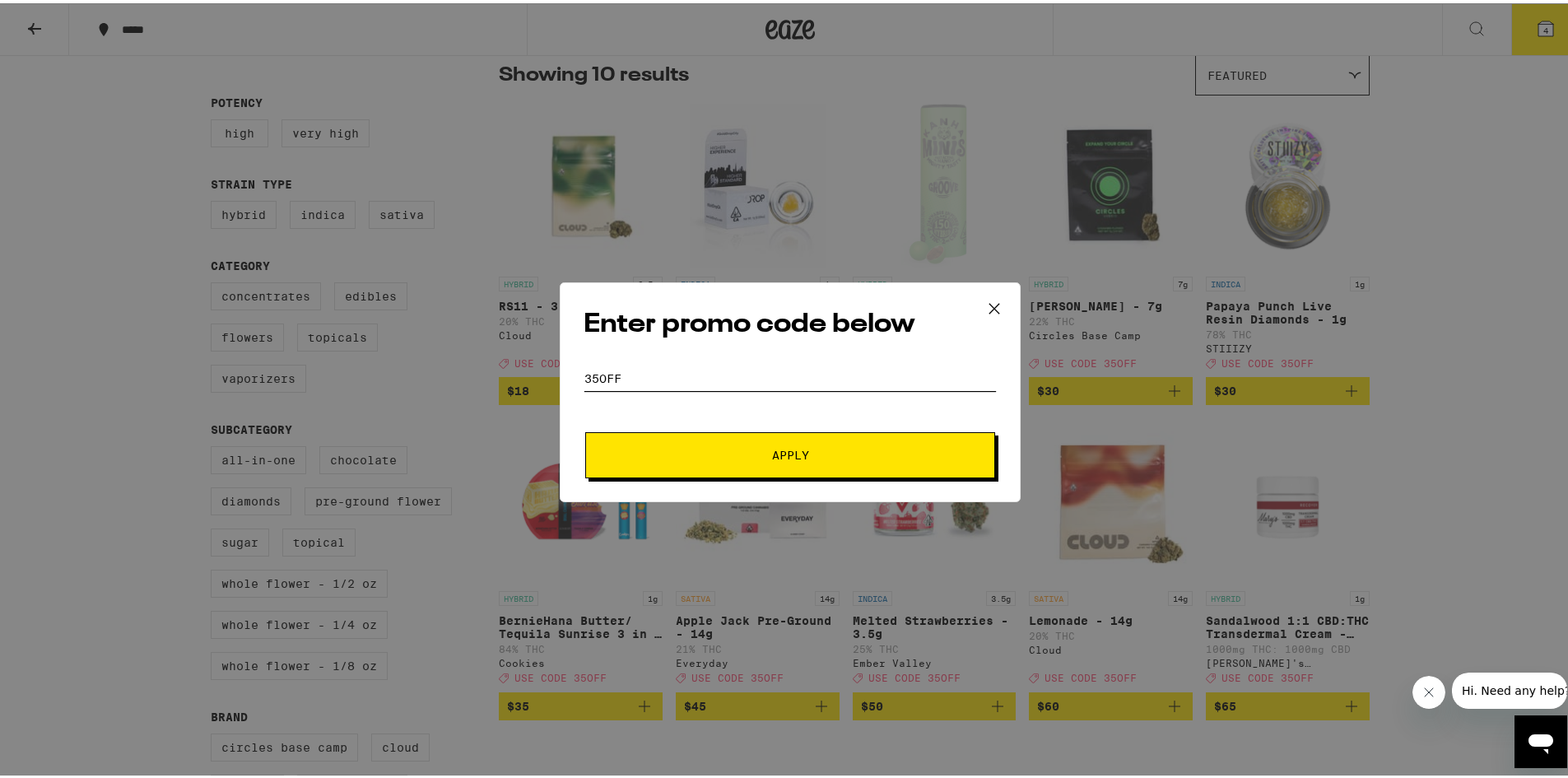
type input "35OFF"
click at [798, 453] on span "Apply" at bounding box center [790, 452] width 37 height 12
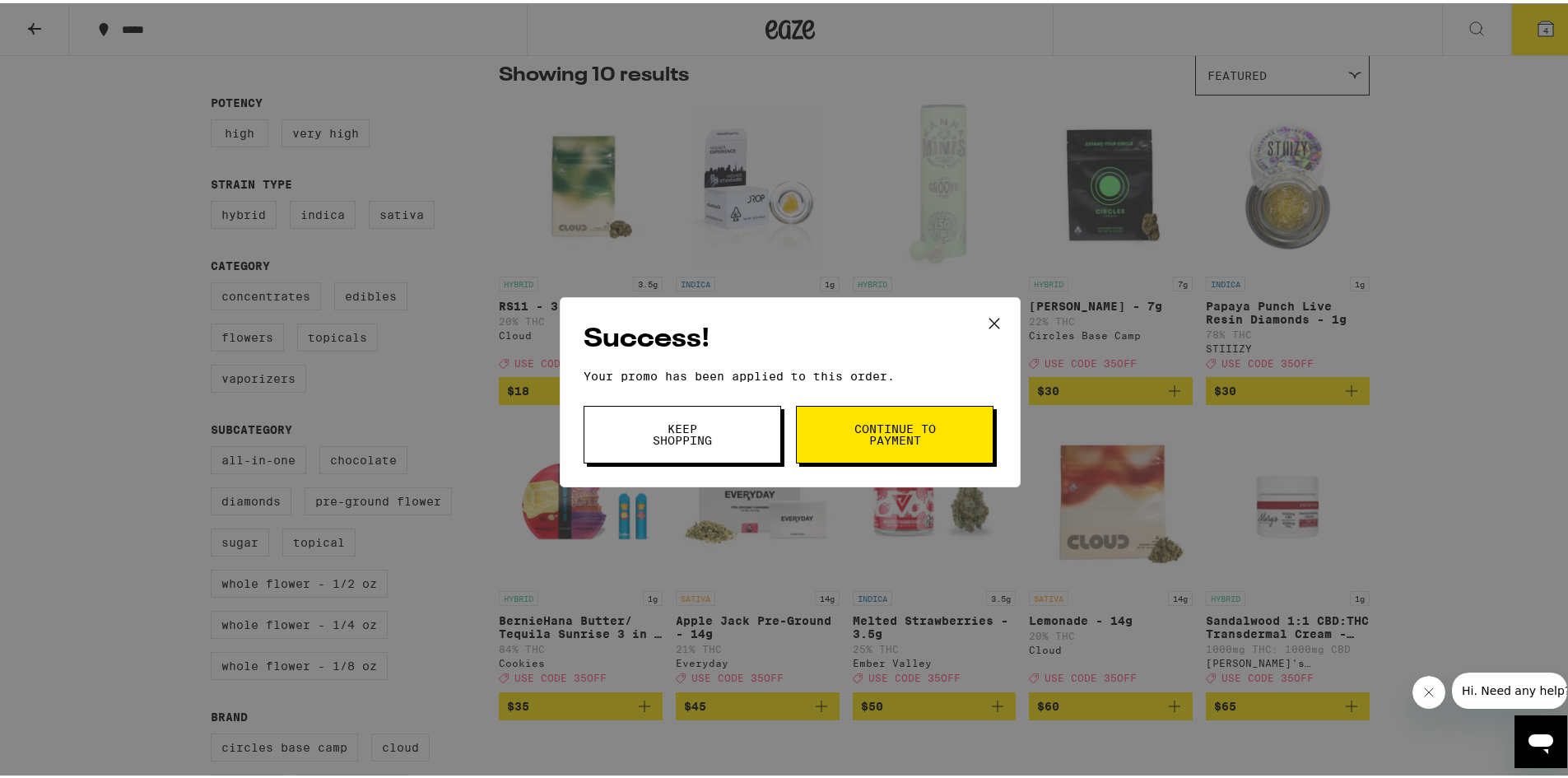
click at [689, 426] on span "Keep Shopping" at bounding box center [682, 430] width 84 height 23
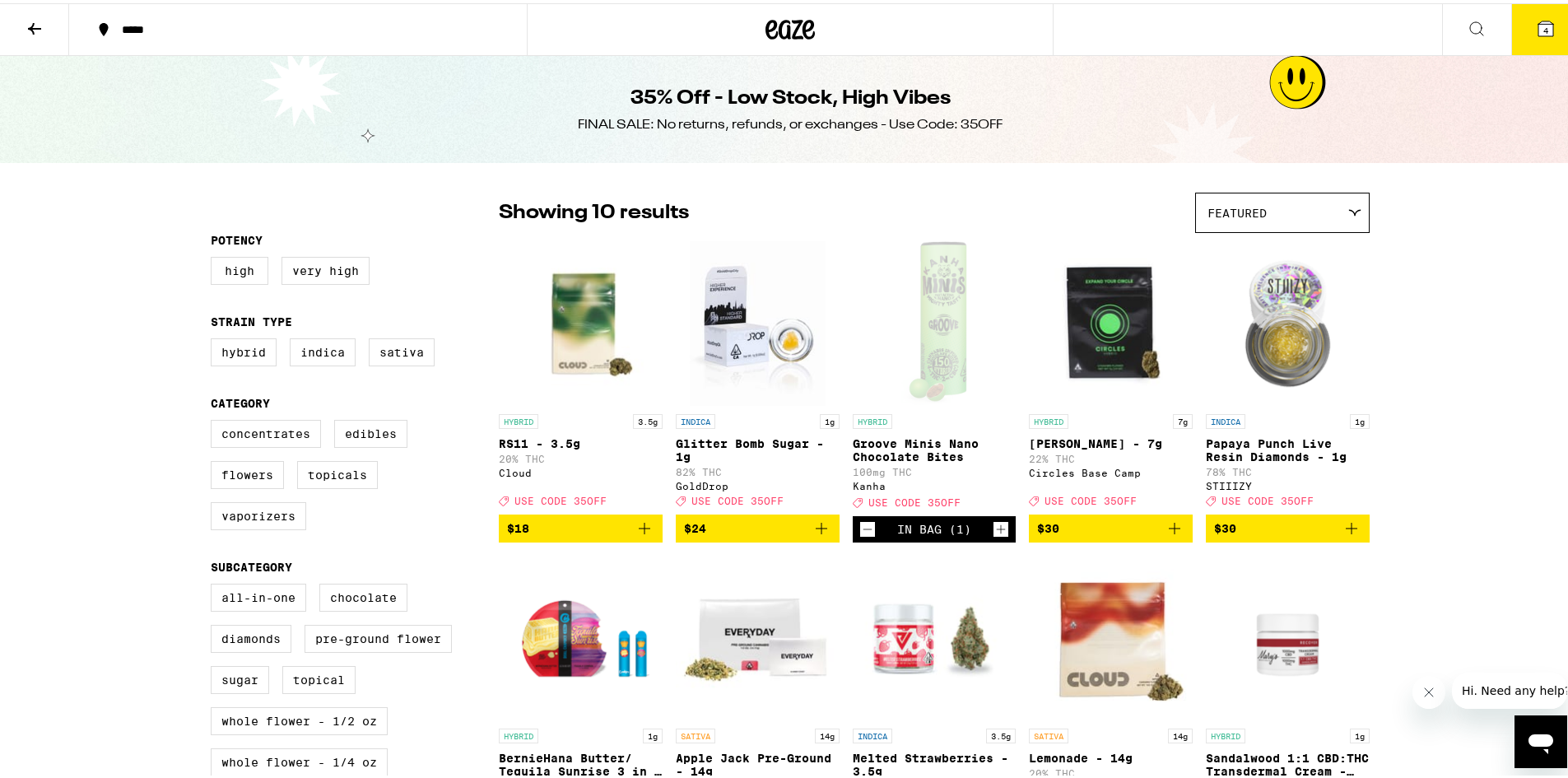
click at [38, 22] on icon at bounding box center [34, 25] width 20 height 20
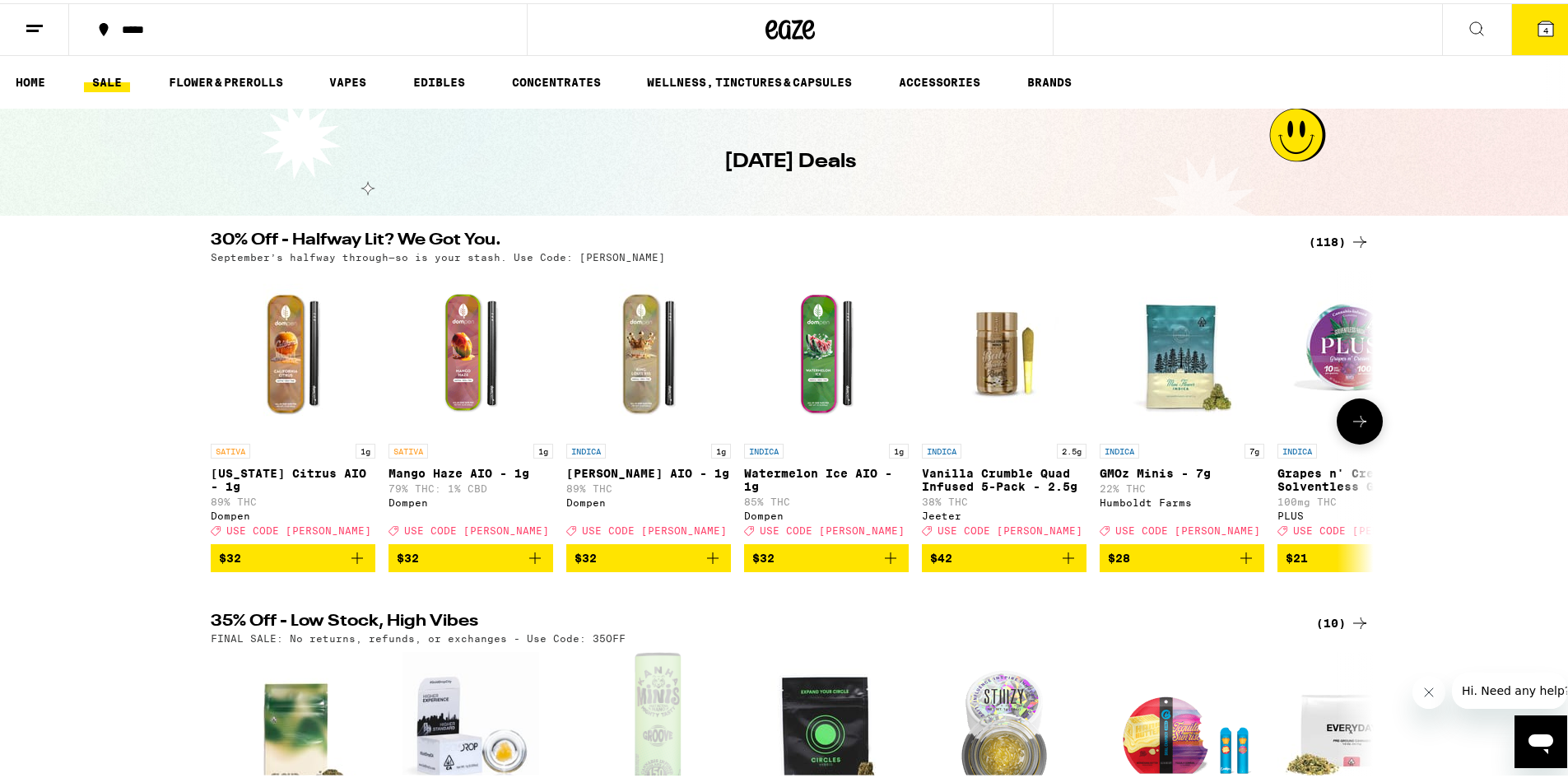
click at [431, 482] on div "SATIVA 1g Mango Haze AIO - 1g 79% THC: 1% CBD Dompen Deal Created with Sketch. …" at bounding box center [471, 486] width 165 height 92
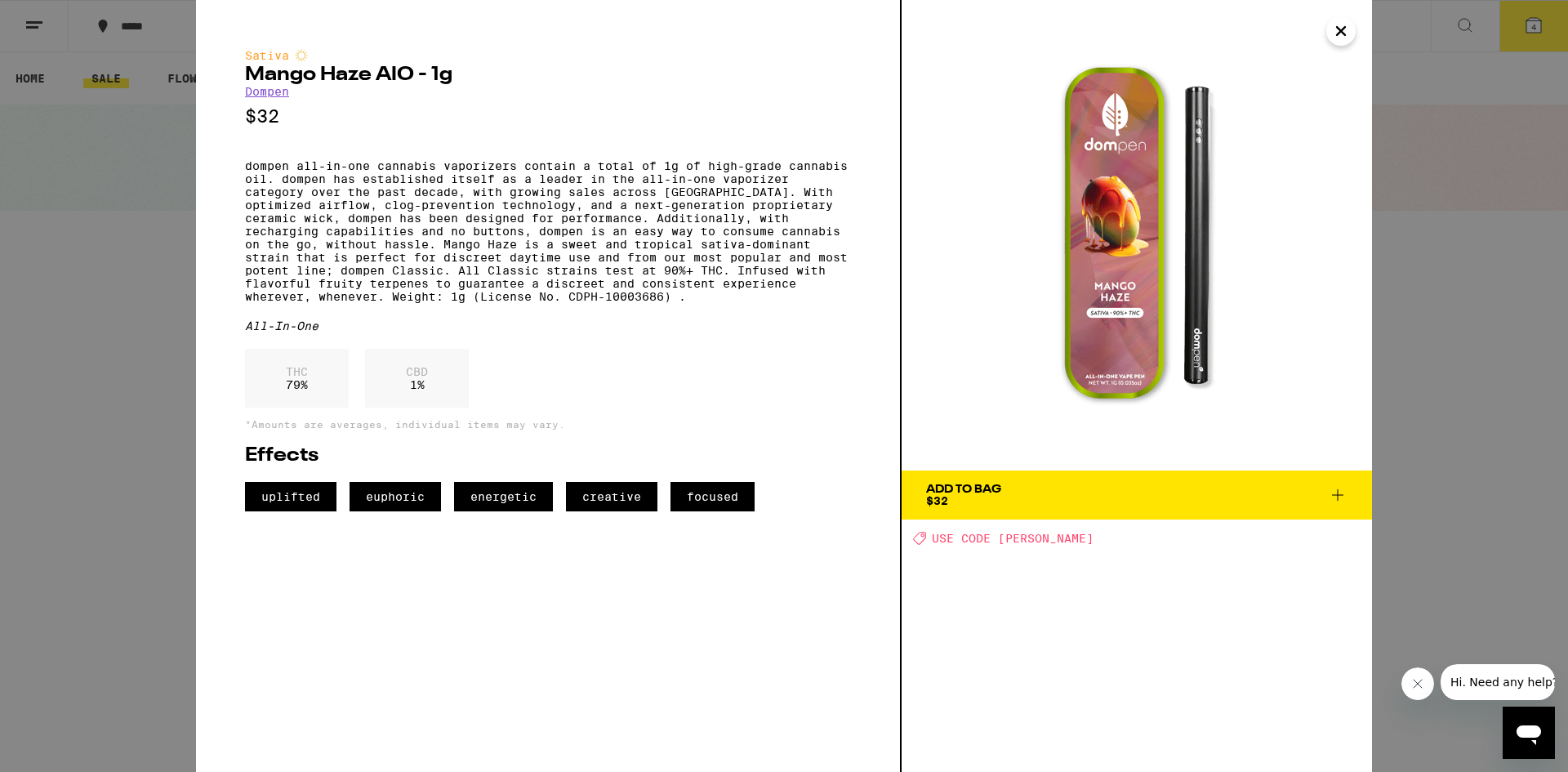
click at [1342, 492] on icon at bounding box center [1338, 495] width 20 height 20
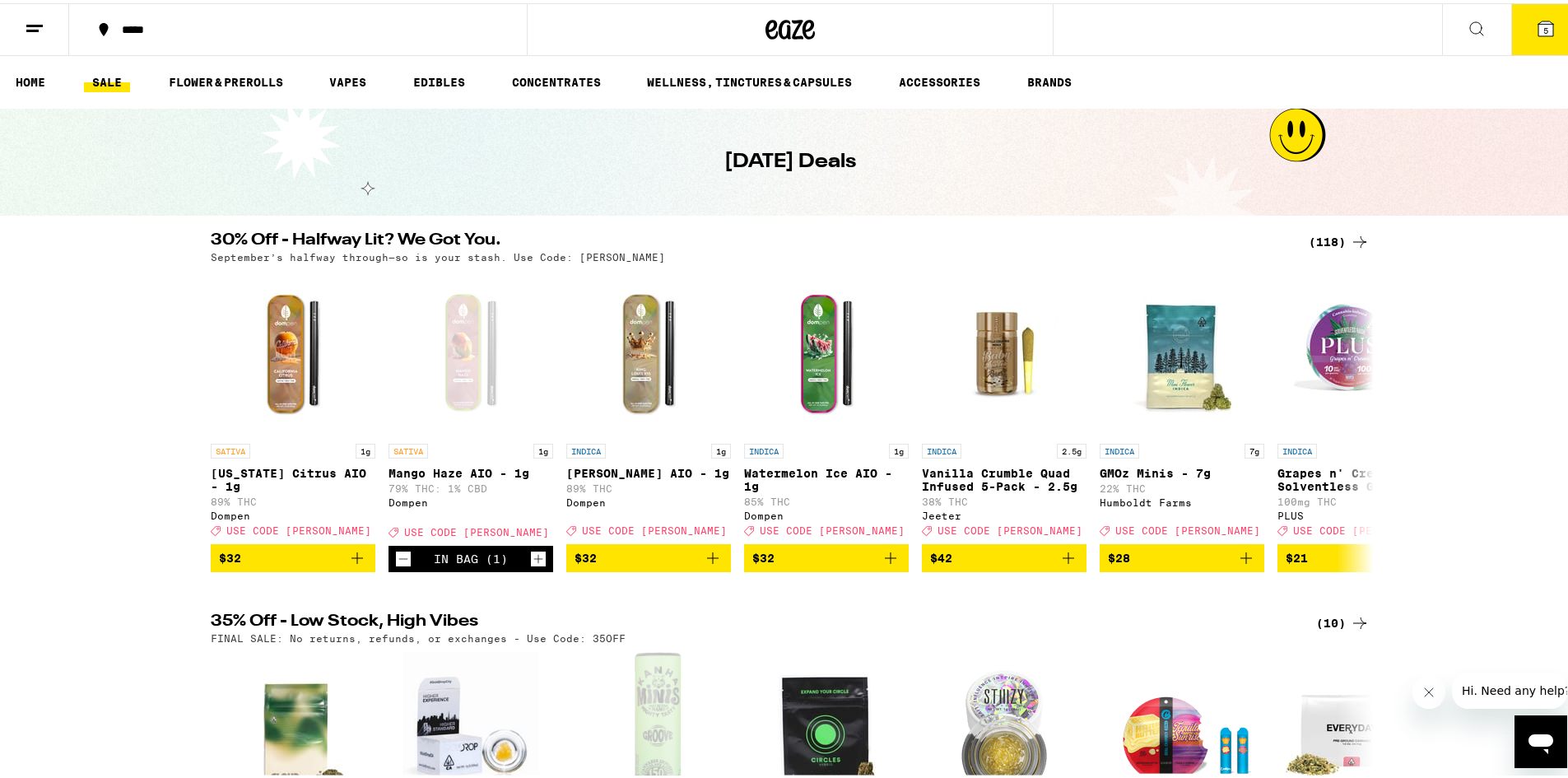
click at [1538, 19] on icon at bounding box center [1545, 25] width 14 height 14
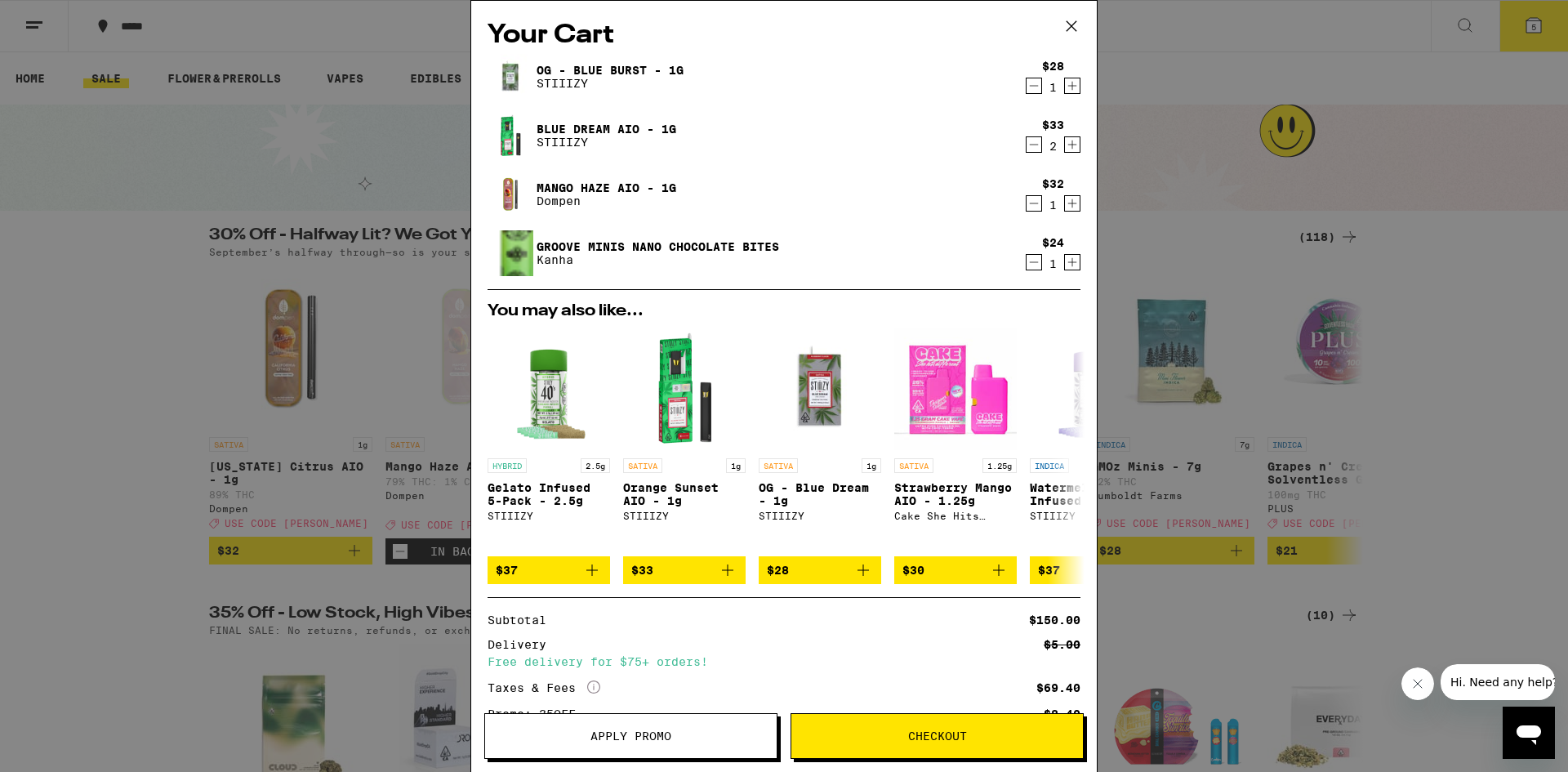
click at [632, 734] on span "Apply Promo" at bounding box center [631, 735] width 81 height 12
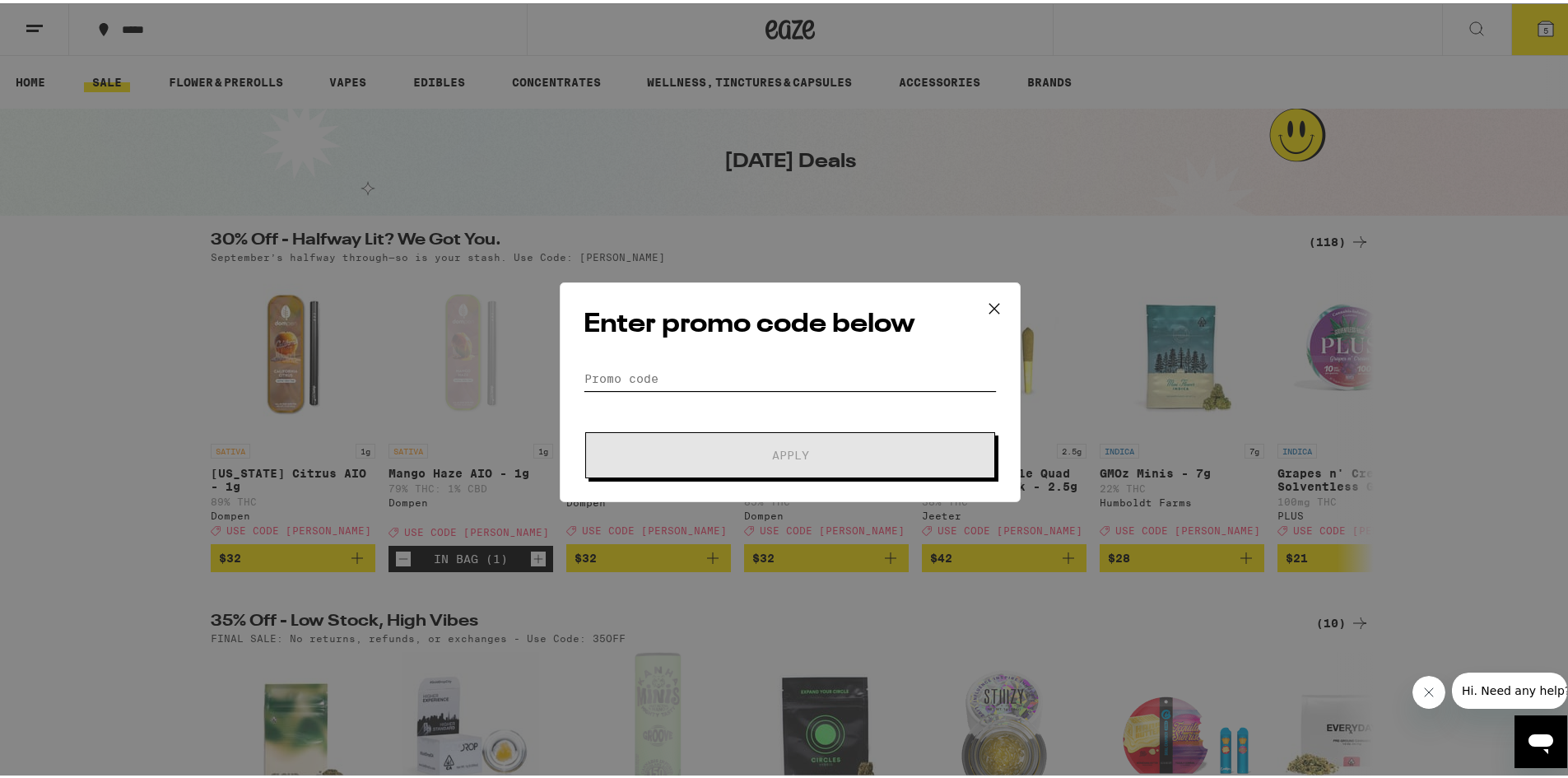
click at [600, 372] on input "Promo Code" at bounding box center [790, 375] width 413 height 24
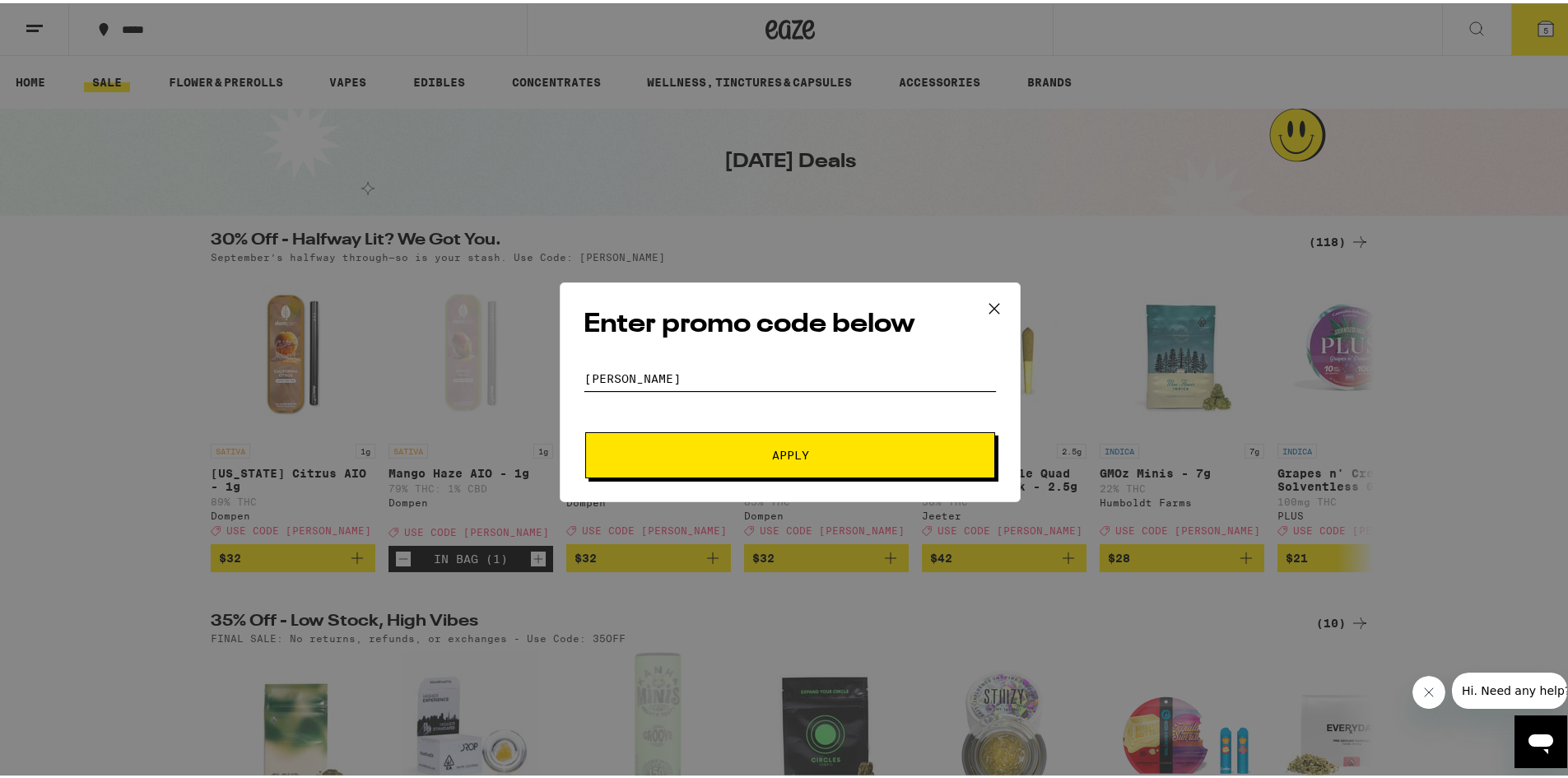
type input "litty"
click at [774, 449] on span "Apply" at bounding box center [790, 452] width 37 height 12
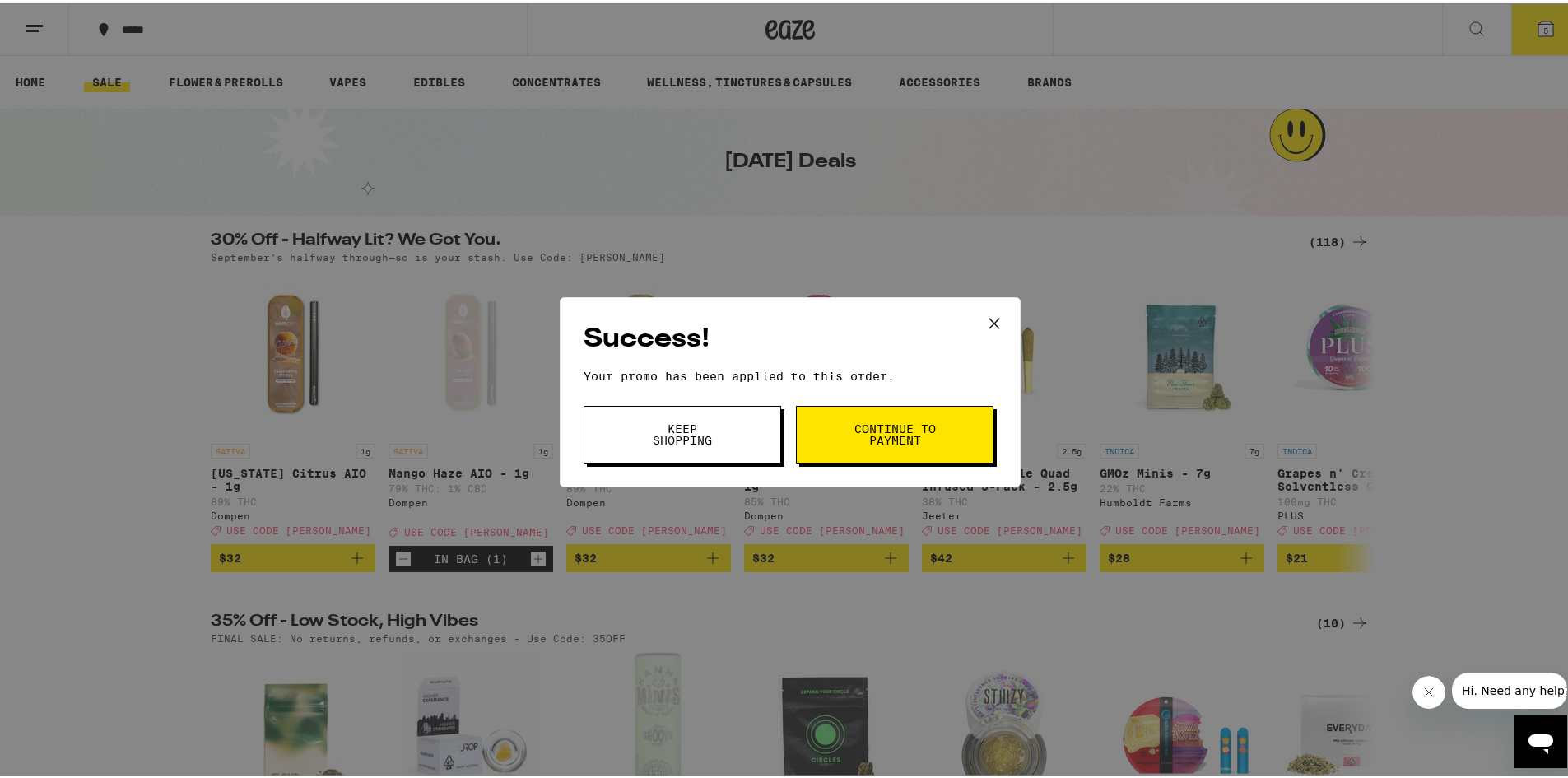
click at [885, 429] on span "Continue to payment" at bounding box center [894, 430] width 84 height 23
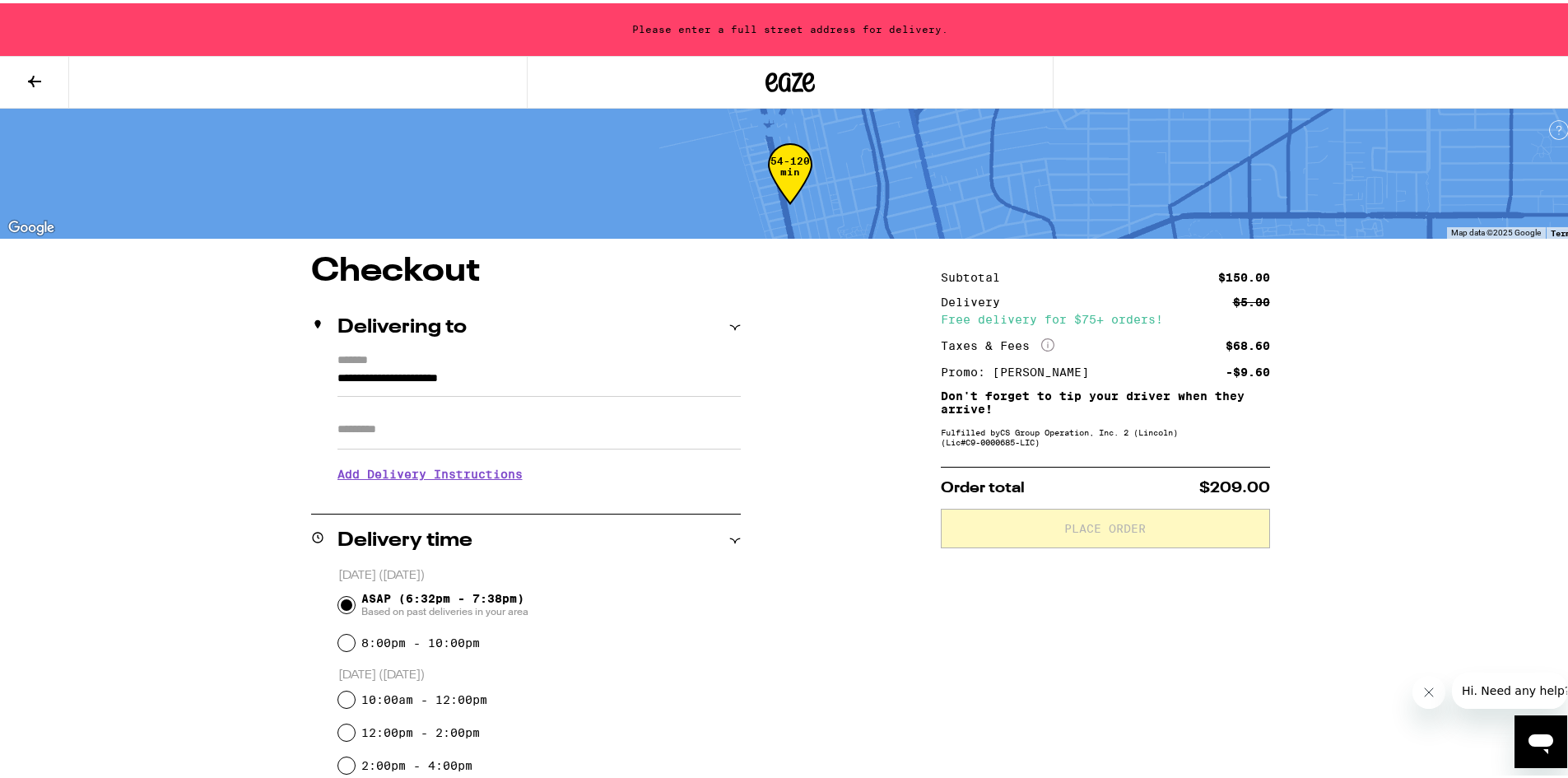
click at [36, 77] on icon at bounding box center [34, 78] width 14 height 12
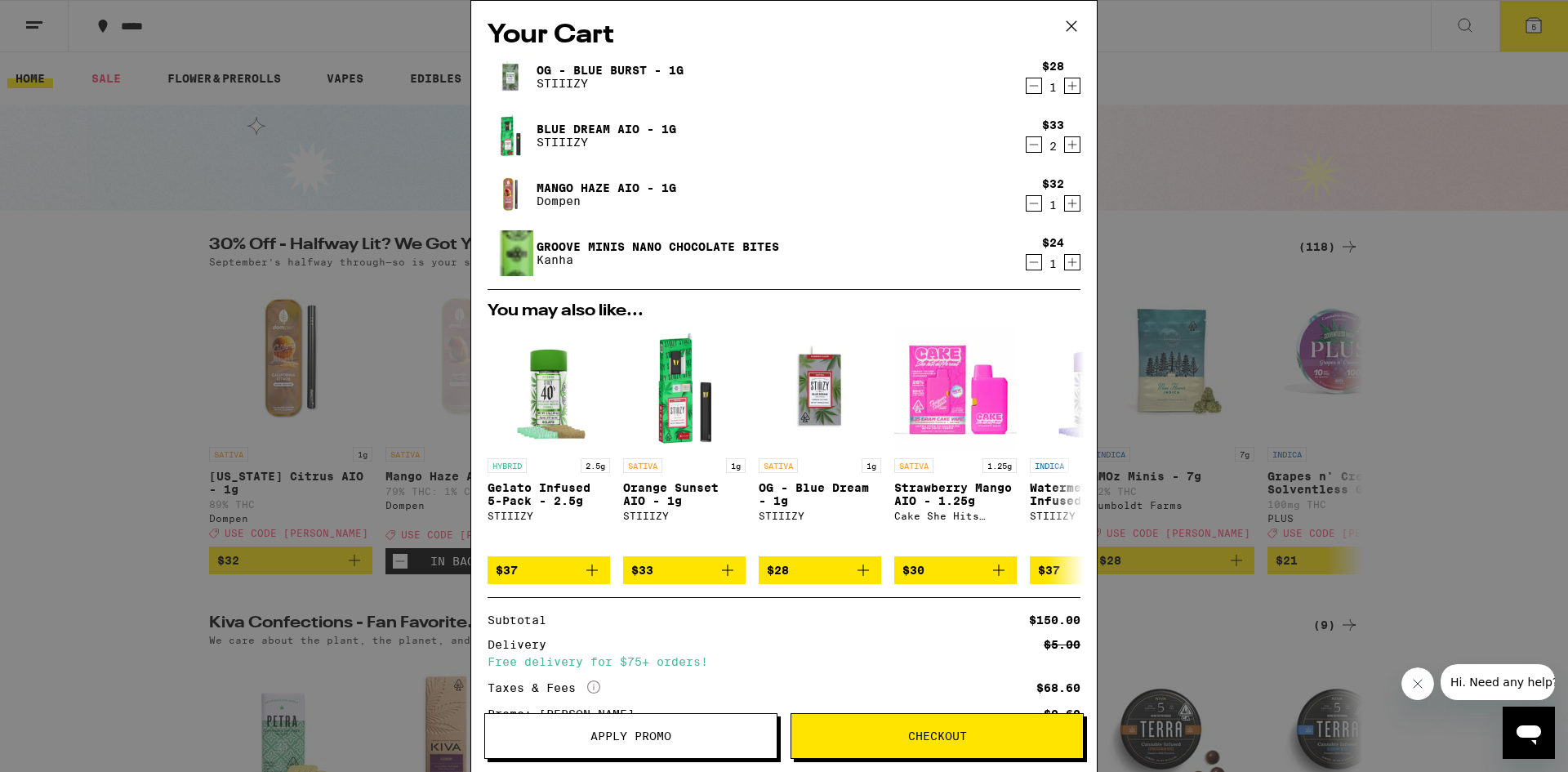
click at [1026, 258] on icon "Decrement" at bounding box center [1033, 262] width 14 height 20
